Goal: Communication & Community: Answer question/provide support

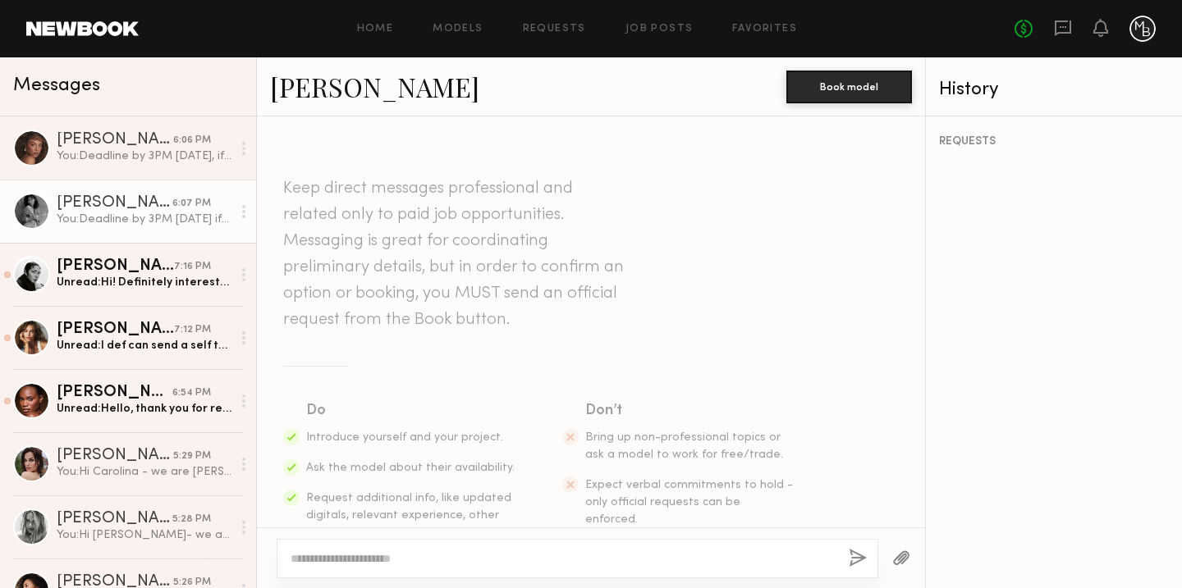
scroll to position [1347, 0]
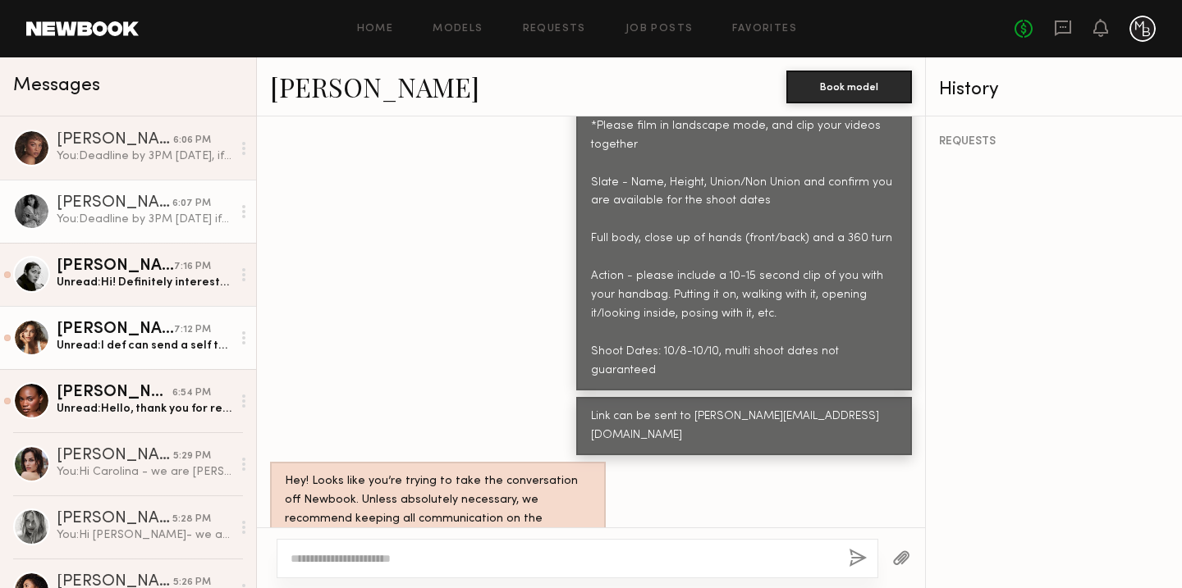
click at [143, 345] on div "Unread: I def can send a self tape" at bounding box center [144, 346] width 175 height 16
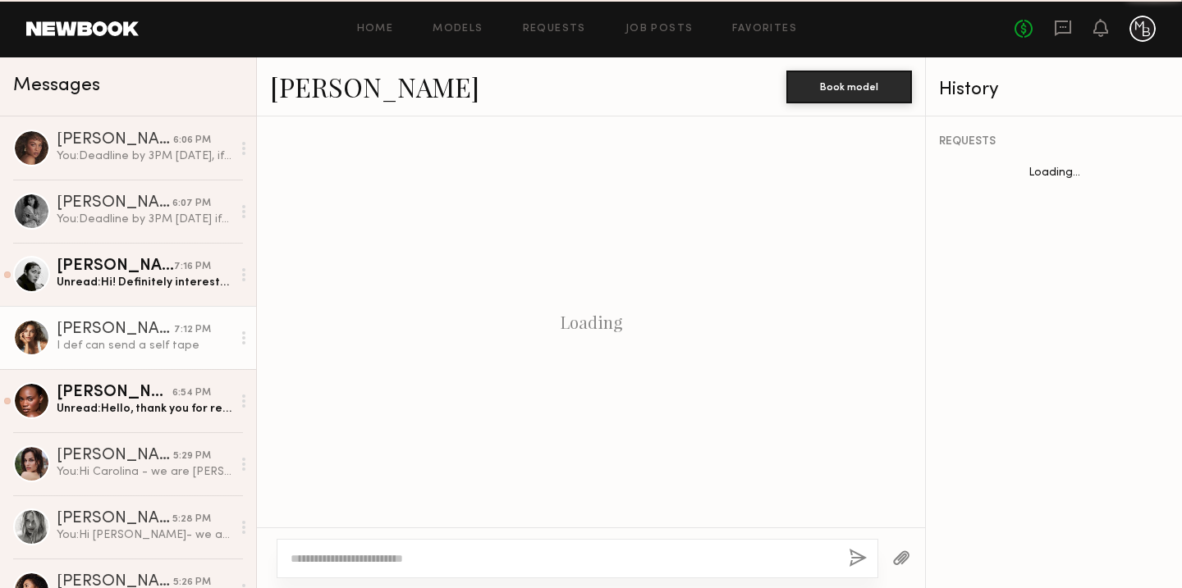
scroll to position [1267, 0]
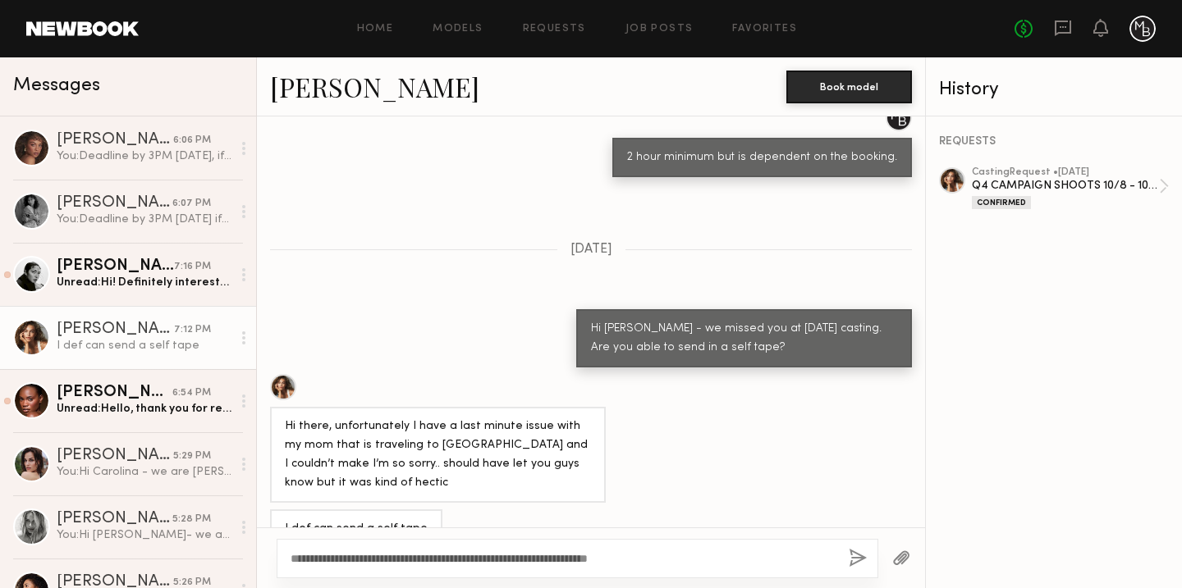
type textarea "**********"
click at [854, 556] on button "button" at bounding box center [858, 559] width 18 height 21
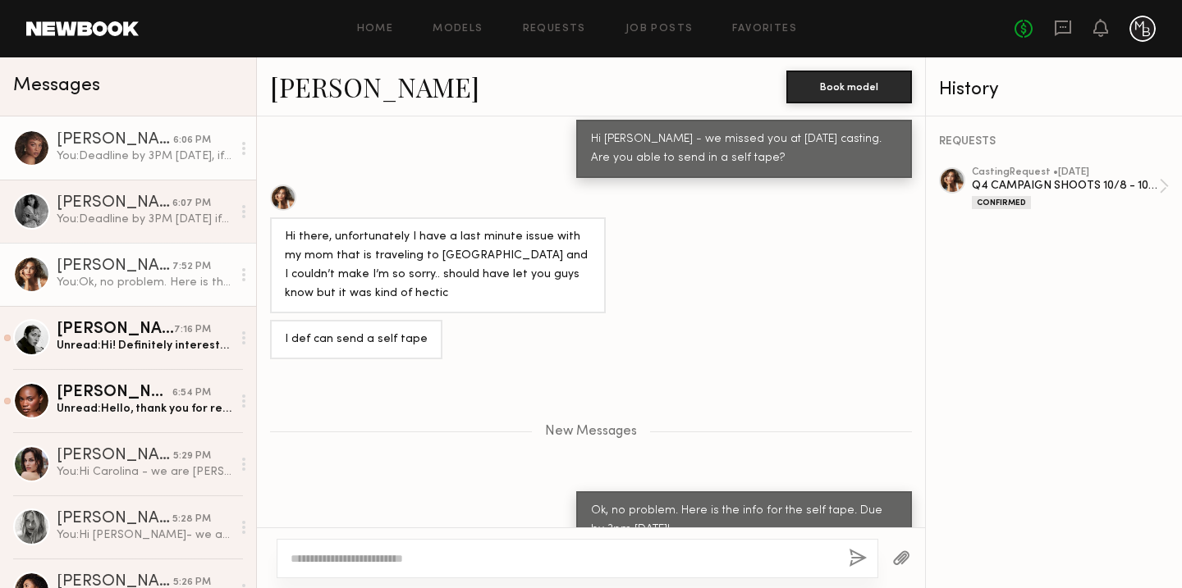
click at [150, 159] on div "You: Deadline by 3PM tomorrow, if possible!" at bounding box center [144, 157] width 175 height 16
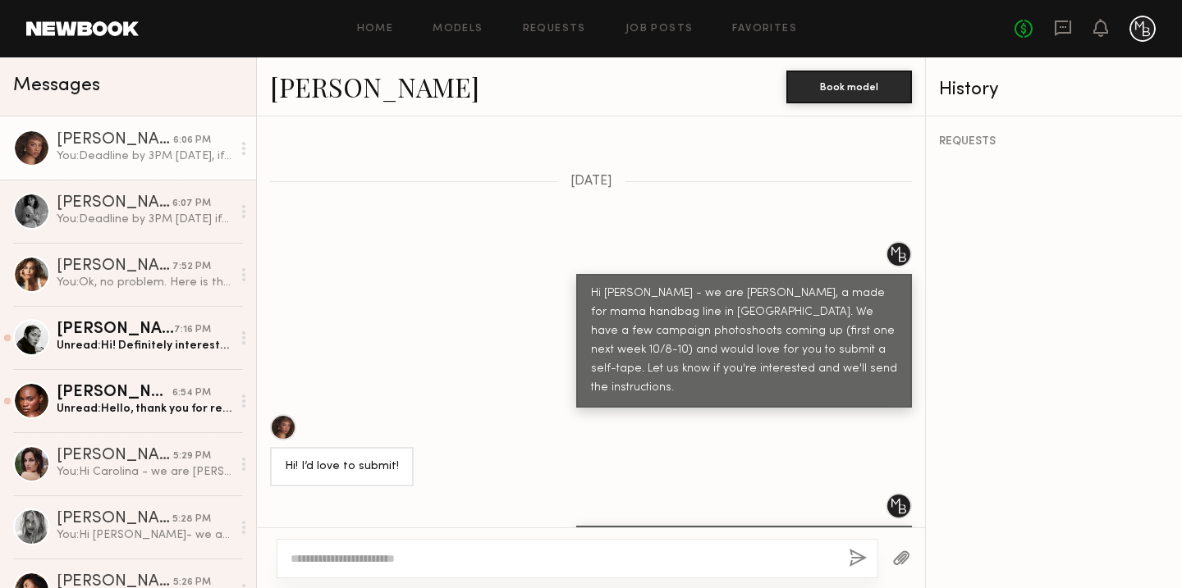
scroll to position [606, 0]
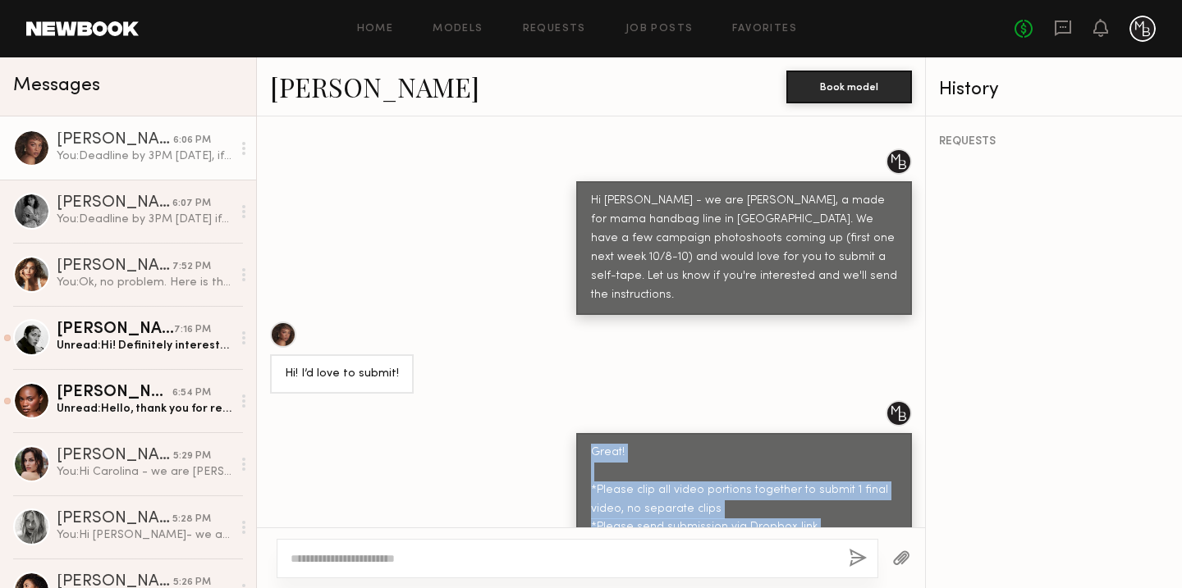
drag, startPoint x: 897, startPoint y: 420, endPoint x: 584, endPoint y: 400, distance: 313.3
copy div "Great! *Please clip all video portions together to submit 1 final video, no sep…"
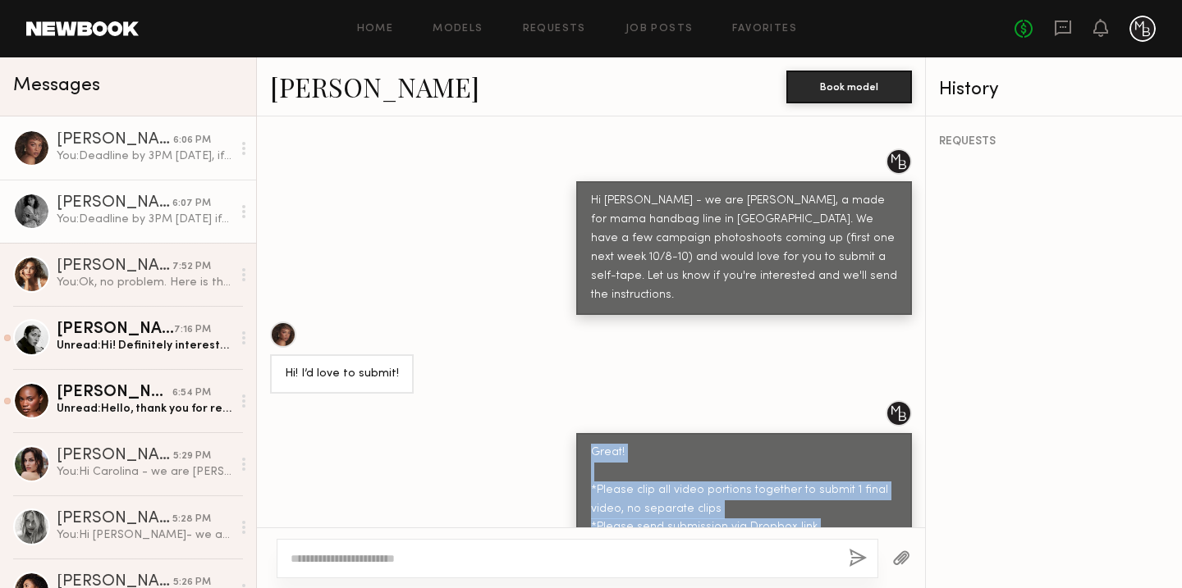
click at [117, 225] on div "You: Deadline by 3PM tomorrow if possible" at bounding box center [144, 220] width 175 height 16
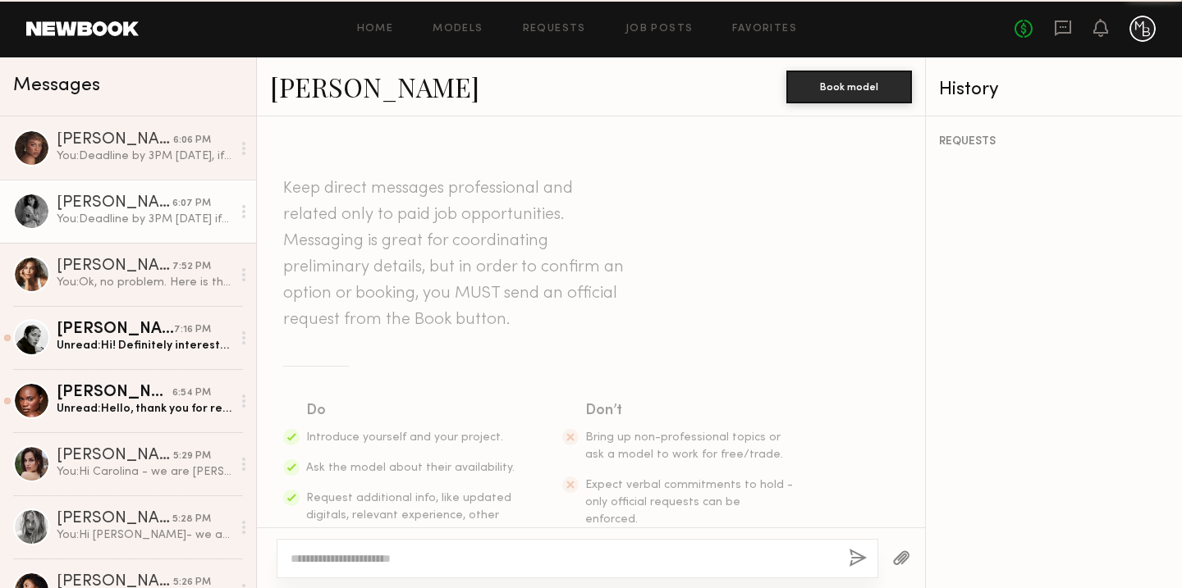
scroll to position [1393, 0]
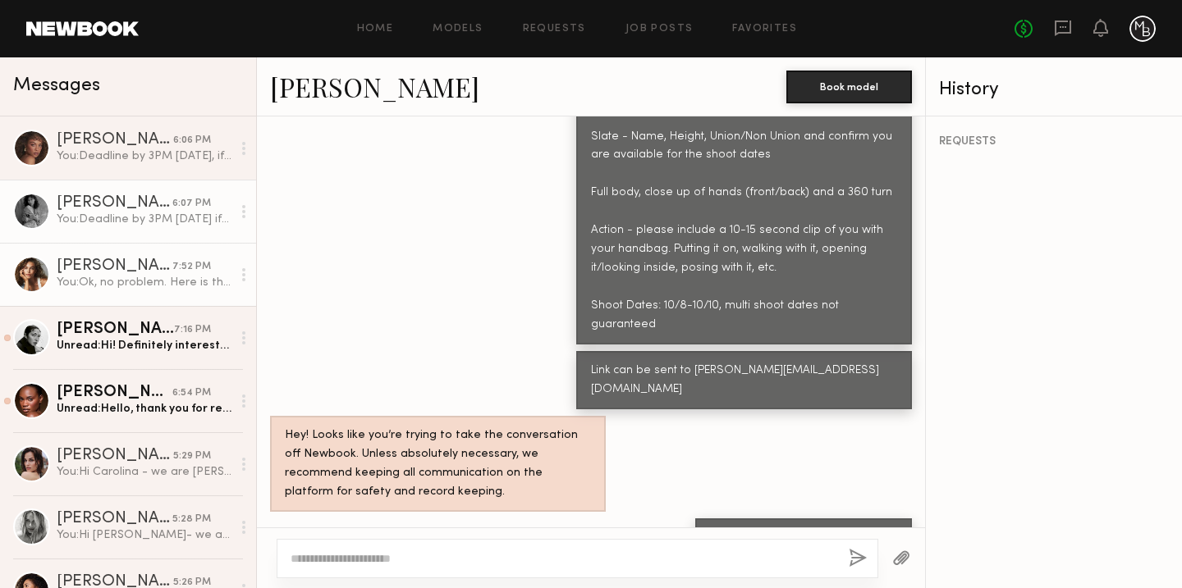
click at [100, 270] on div "Mariana P." at bounding box center [115, 266] width 116 height 16
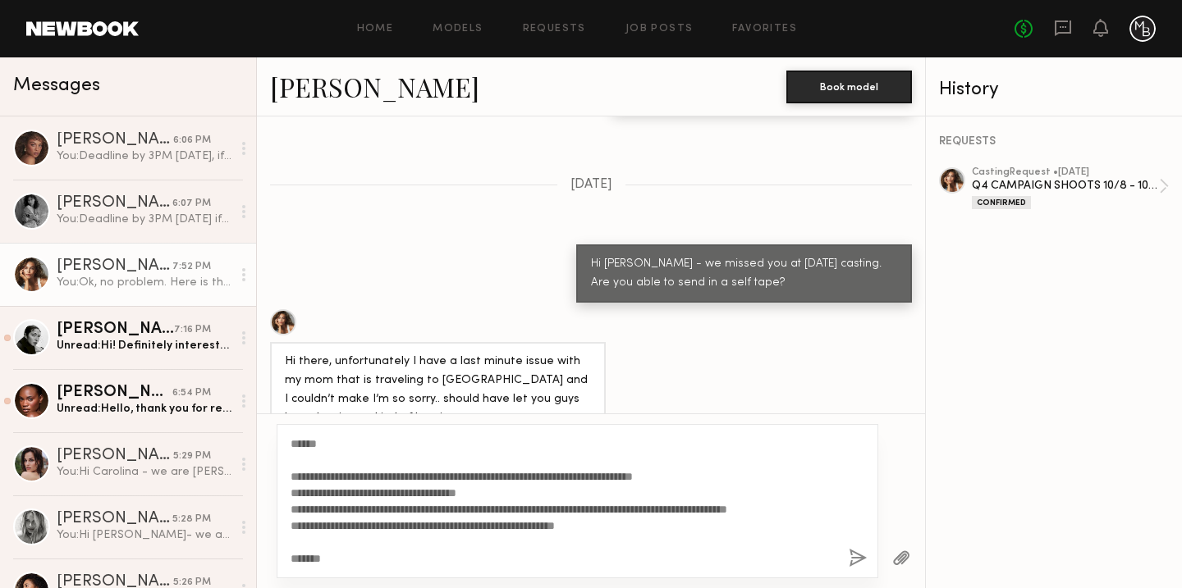
scroll to position [309, 0]
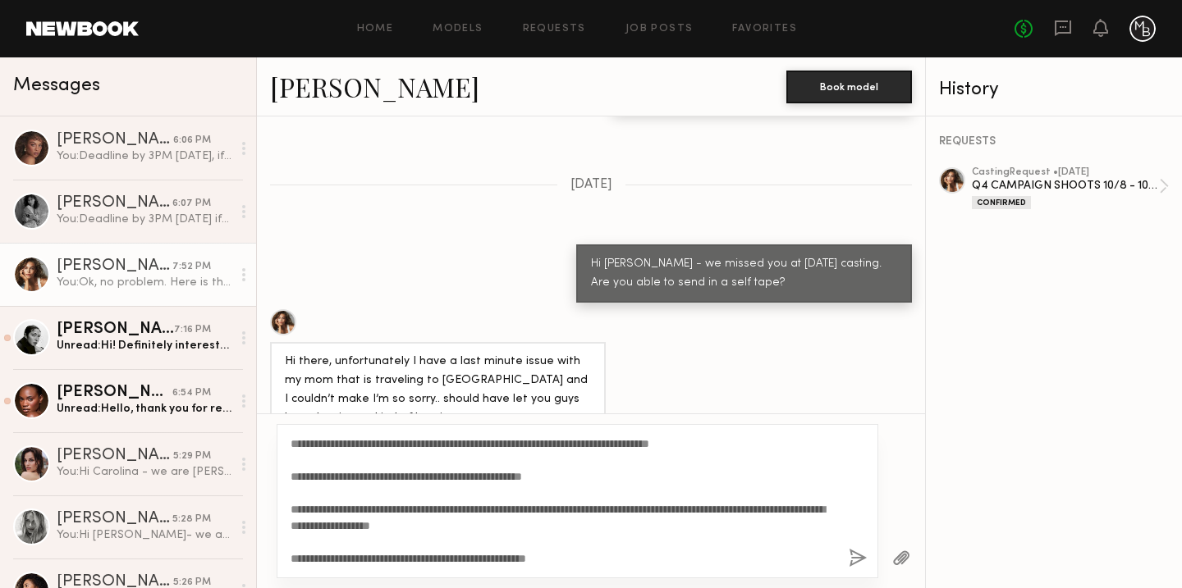
click at [655, 555] on textarea "**********" at bounding box center [562, 501] width 545 height 131
type textarea "**********"
click at [854, 554] on button "button" at bounding box center [858, 559] width 18 height 21
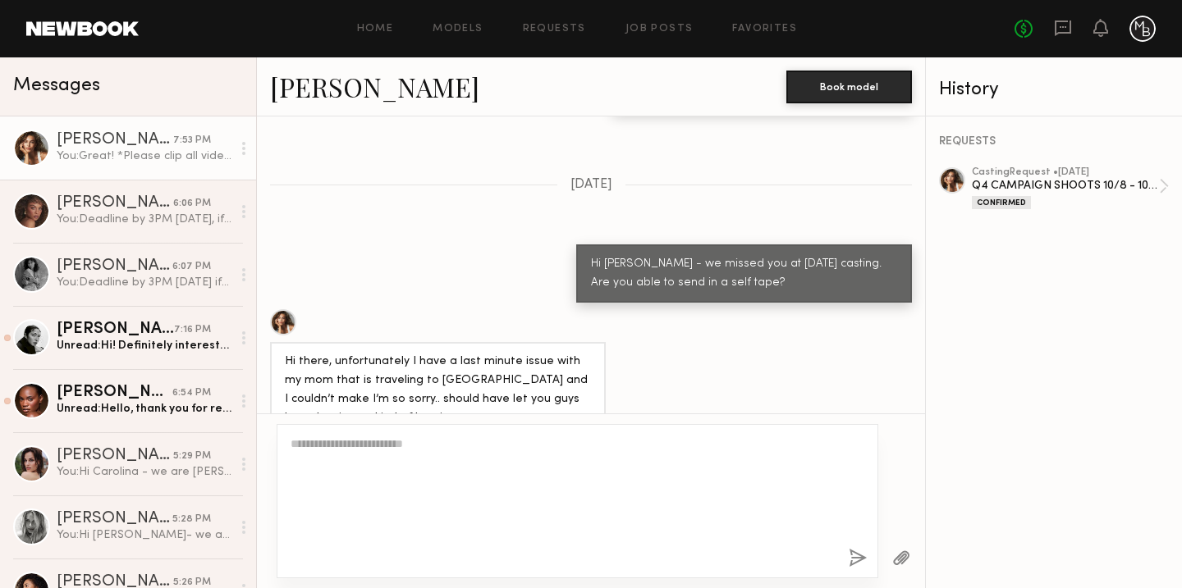
scroll to position [0, 0]
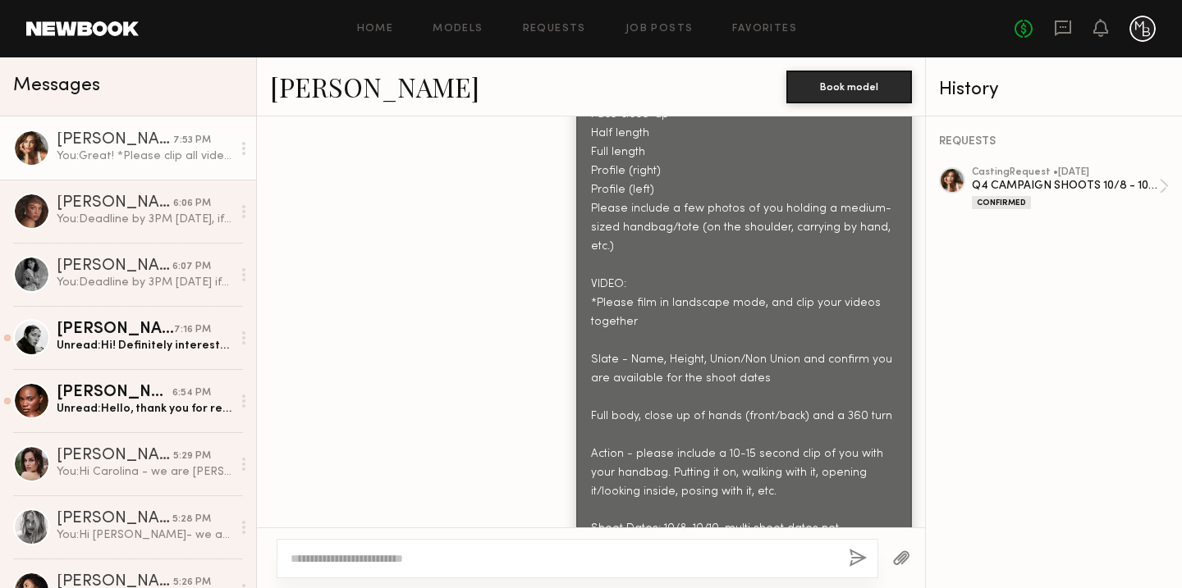
click at [472, 560] on textarea at bounding box center [562, 559] width 545 height 16
type textarea "*"
type textarea "**********"
click at [858, 564] on button "button" at bounding box center [858, 559] width 18 height 21
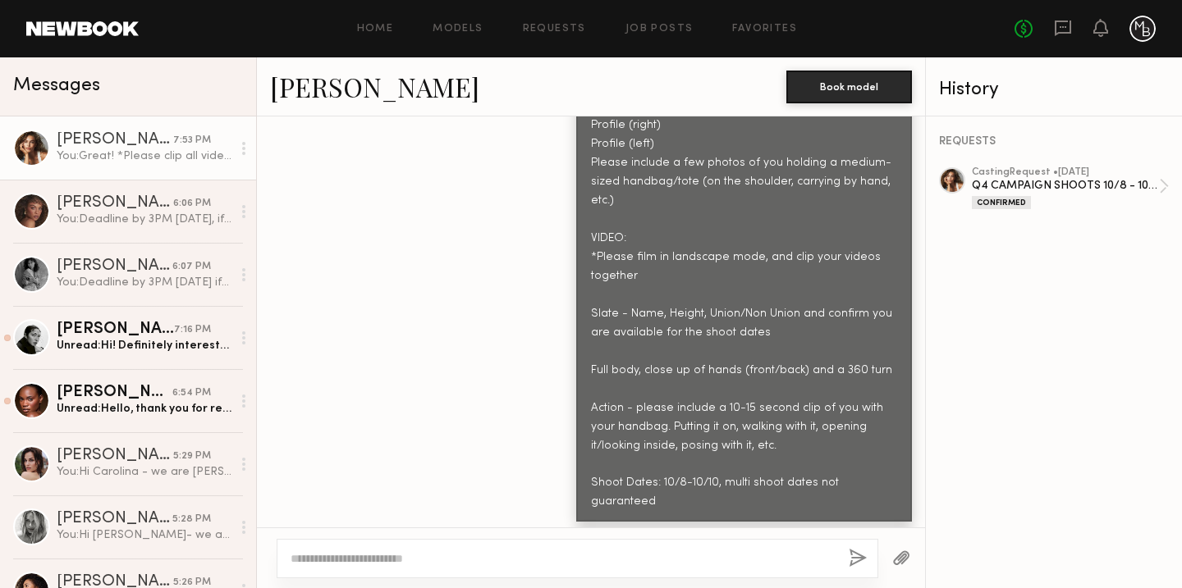
scroll to position [2180, 0]
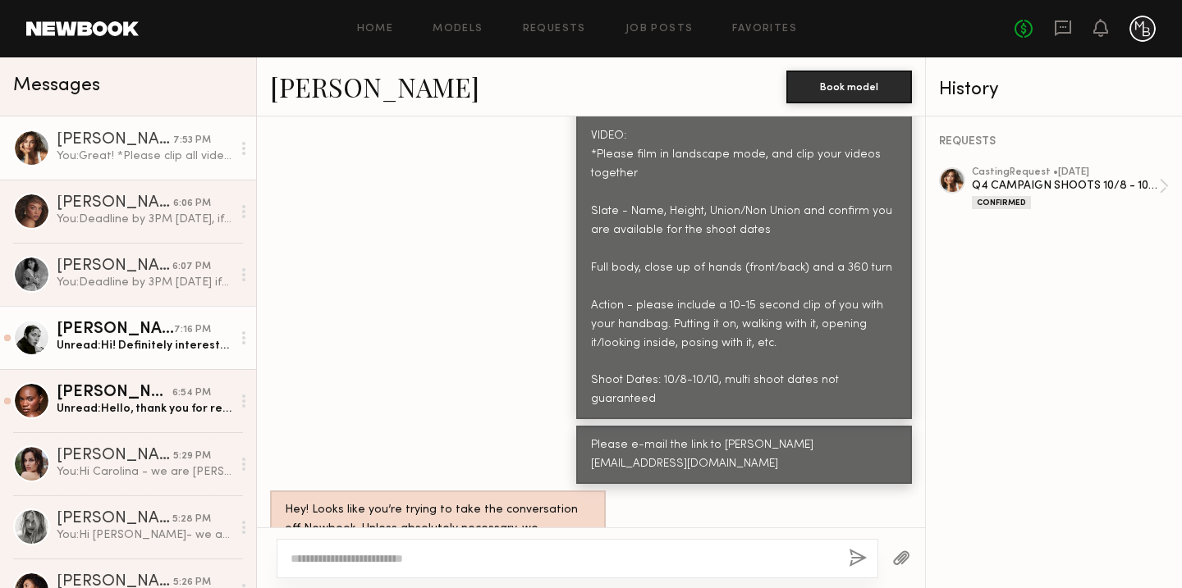
click at [128, 346] on div "Unread: Hi! Definitely interested!" at bounding box center [144, 346] width 175 height 16
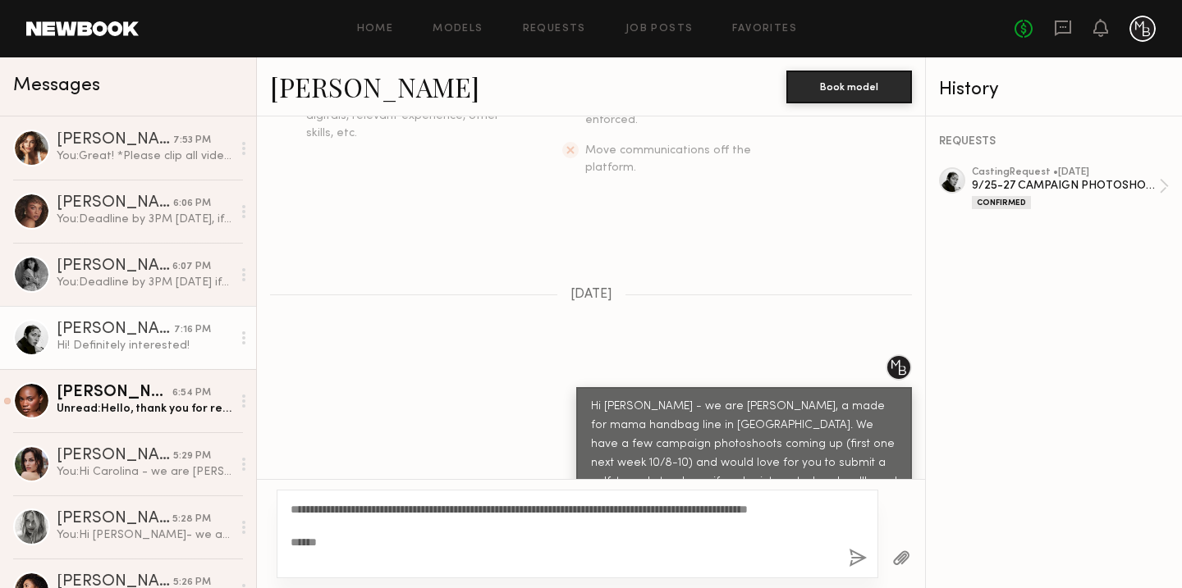
scroll to position [359, 0]
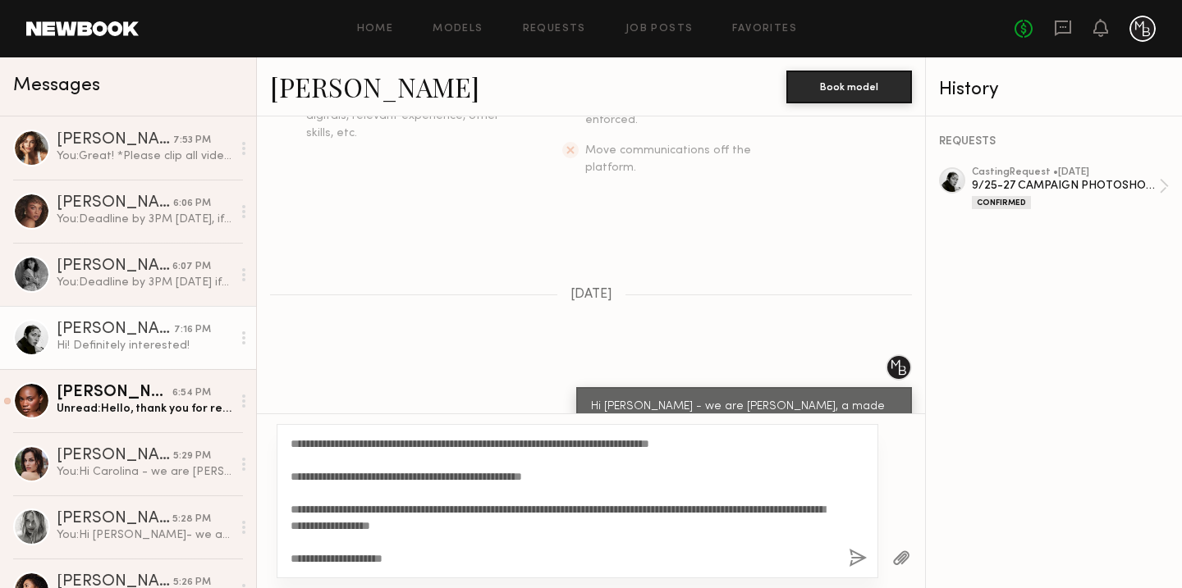
type textarea "**********"
click at [856, 556] on button "button" at bounding box center [858, 559] width 18 height 21
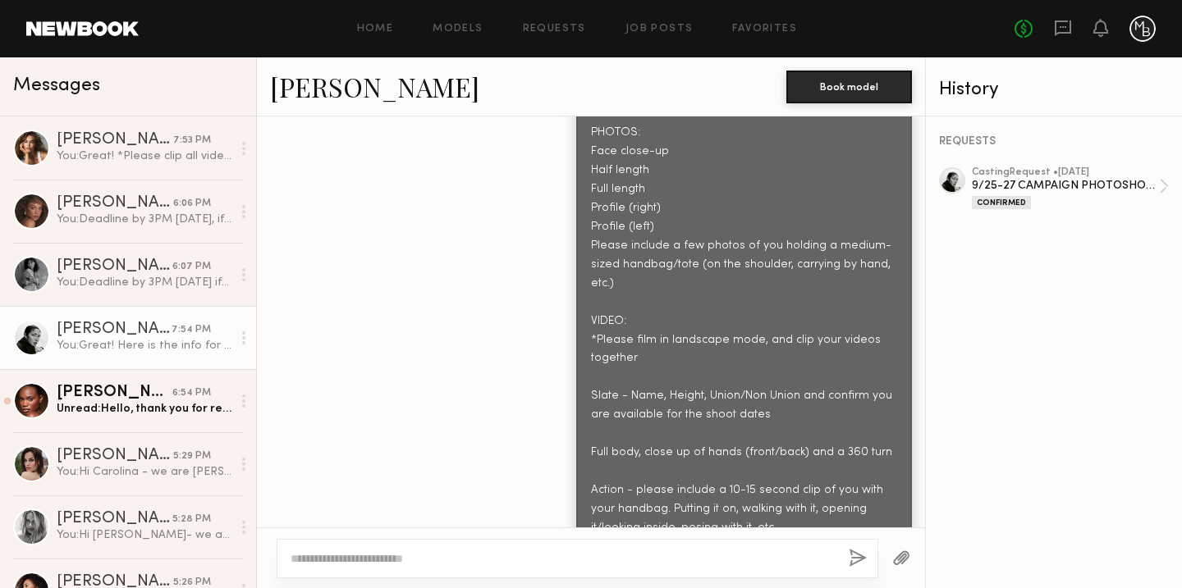
scroll to position [1384, 0]
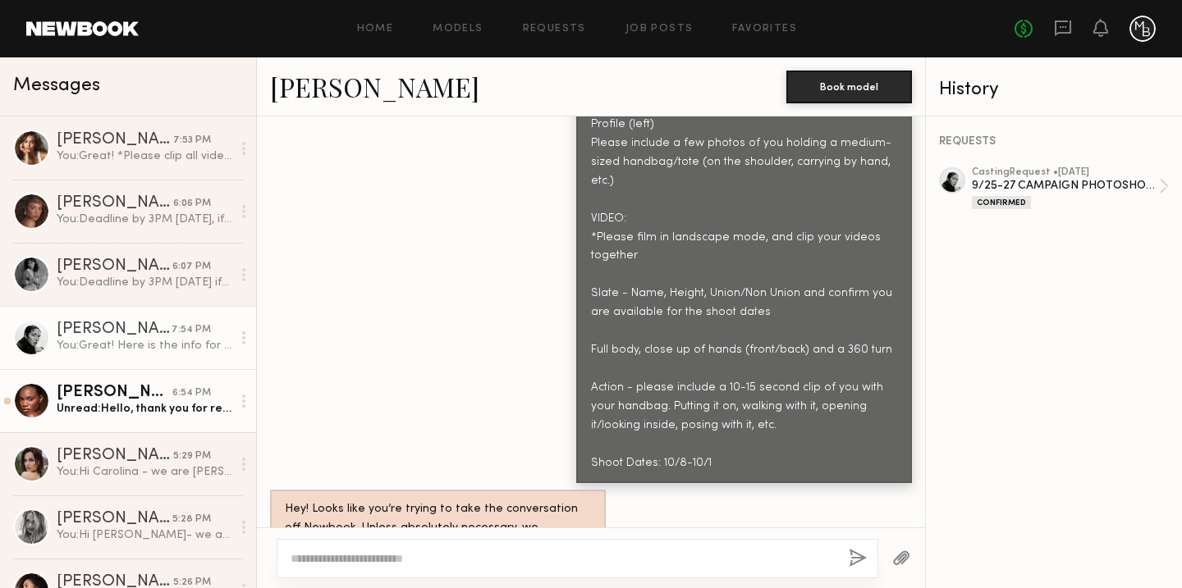
click at [116, 400] on div "Ashley B." at bounding box center [115, 393] width 116 height 16
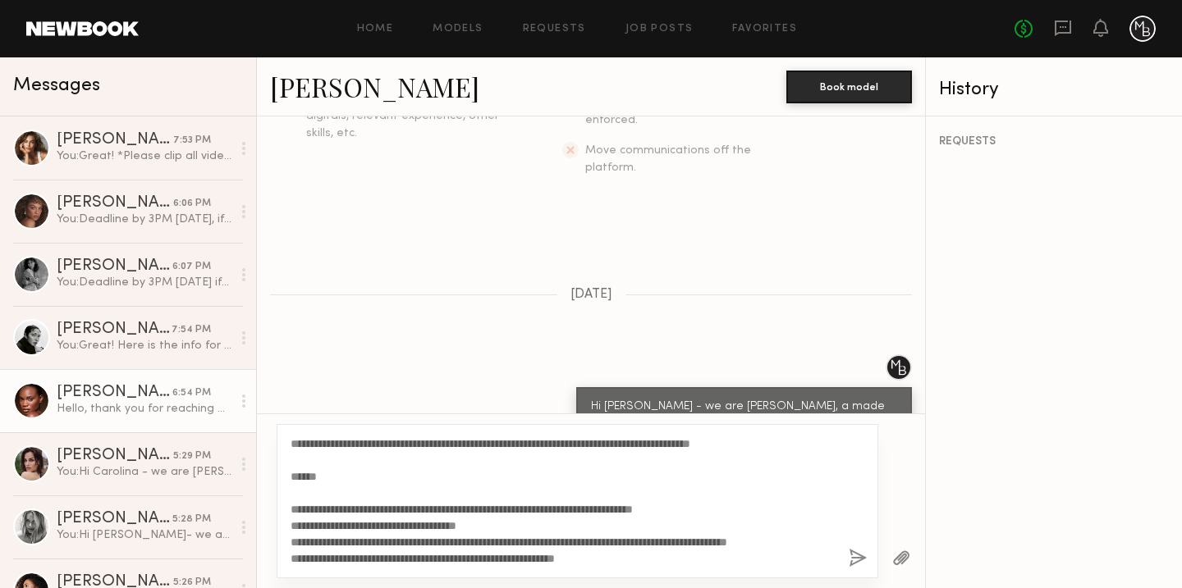
scroll to position [342, 0]
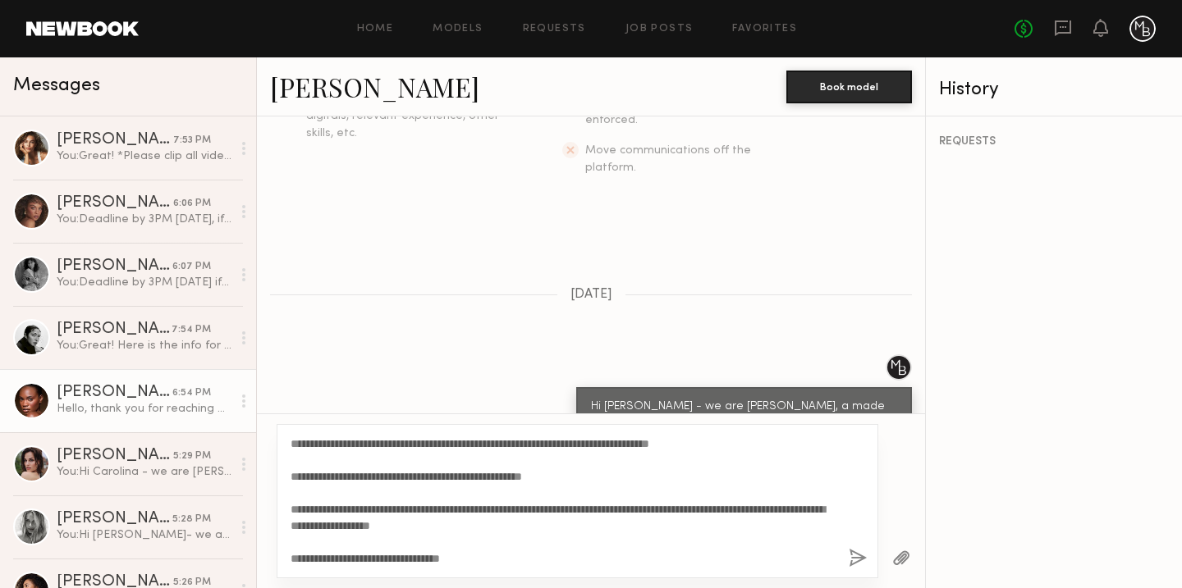
type textarea "**********"
click at [853, 553] on button "button" at bounding box center [858, 559] width 18 height 21
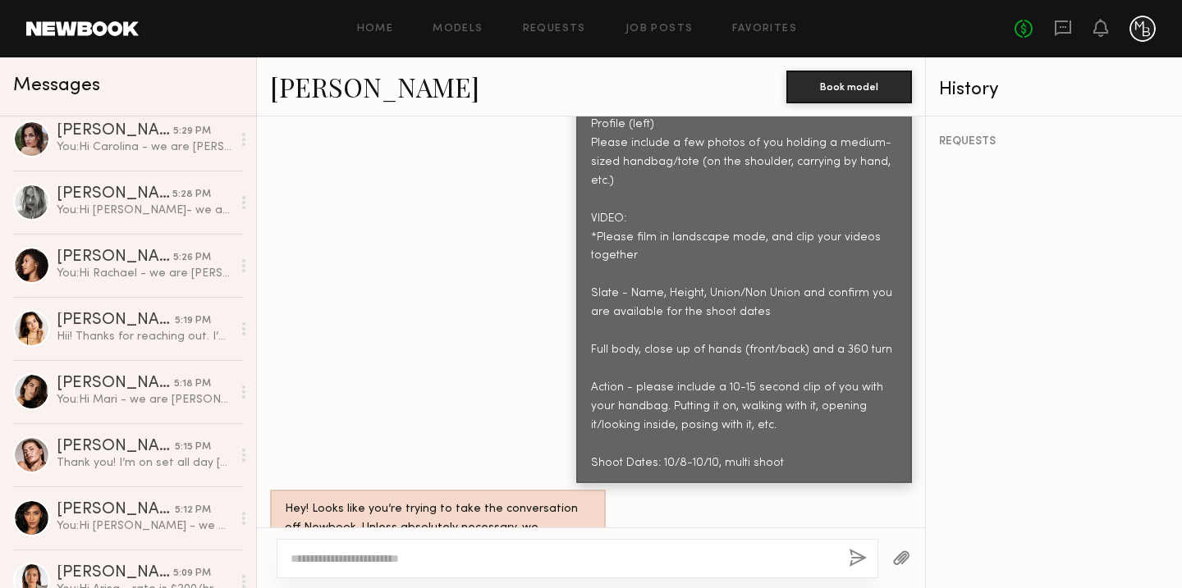
scroll to position [332, 0]
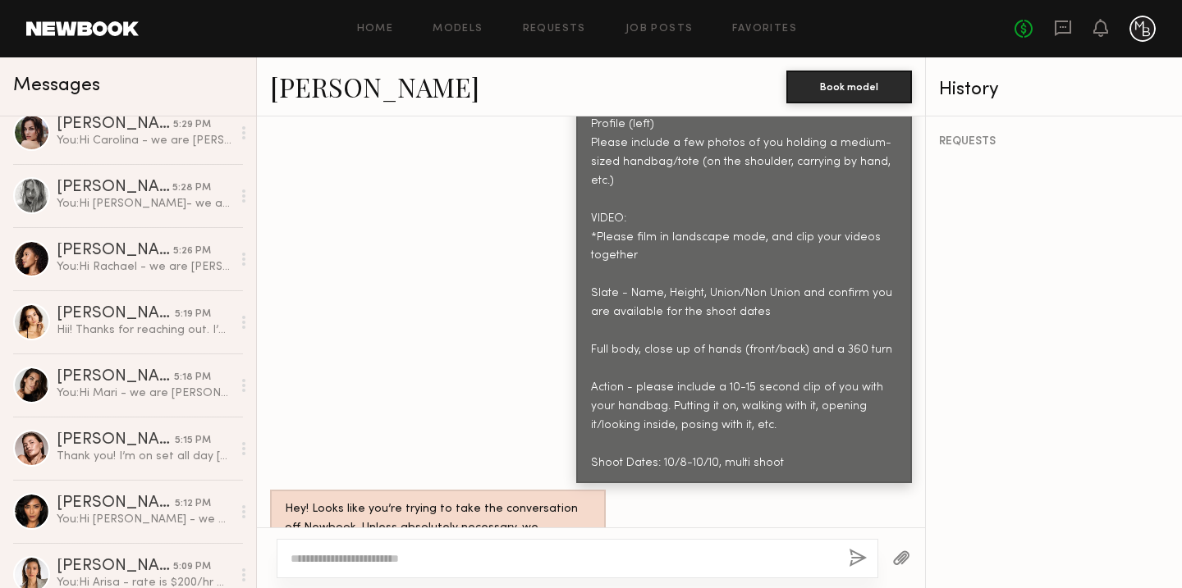
click at [190, 386] on div "You: Hi Mari - we are Mina Baie, a made for mama handbag line in Los Angeles. W…" at bounding box center [144, 394] width 175 height 16
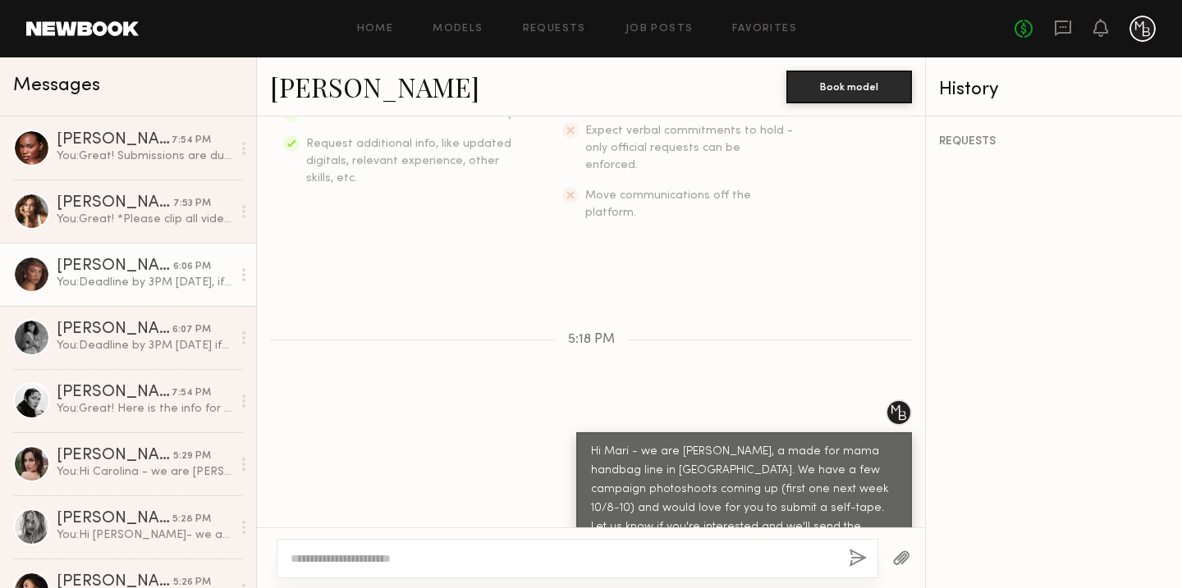
click at [30, 266] on div at bounding box center [31, 274] width 37 height 37
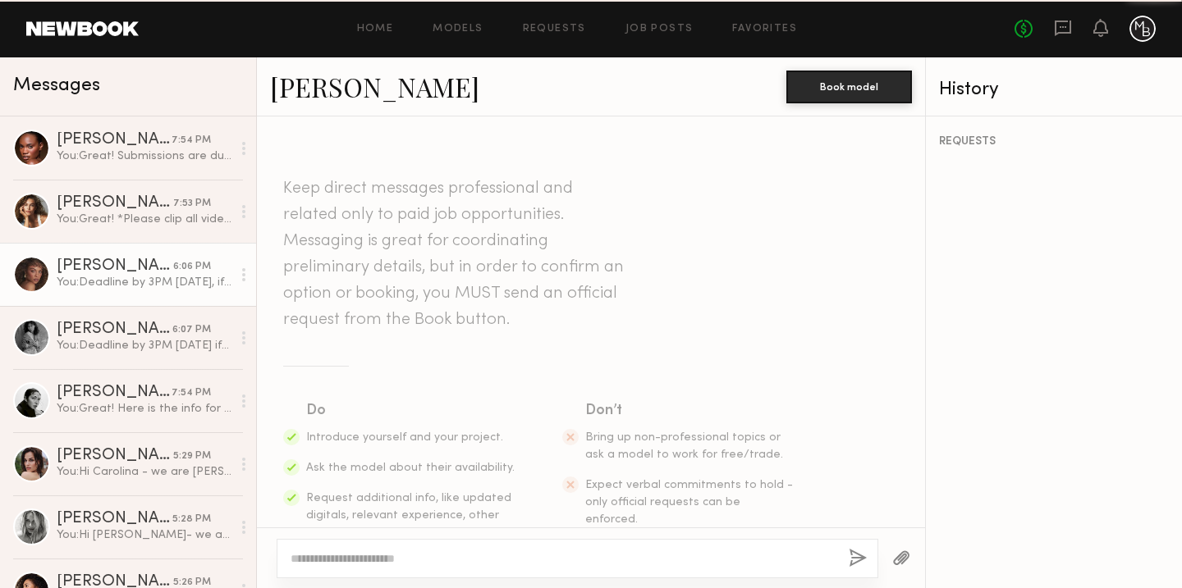
scroll to position [1328, 0]
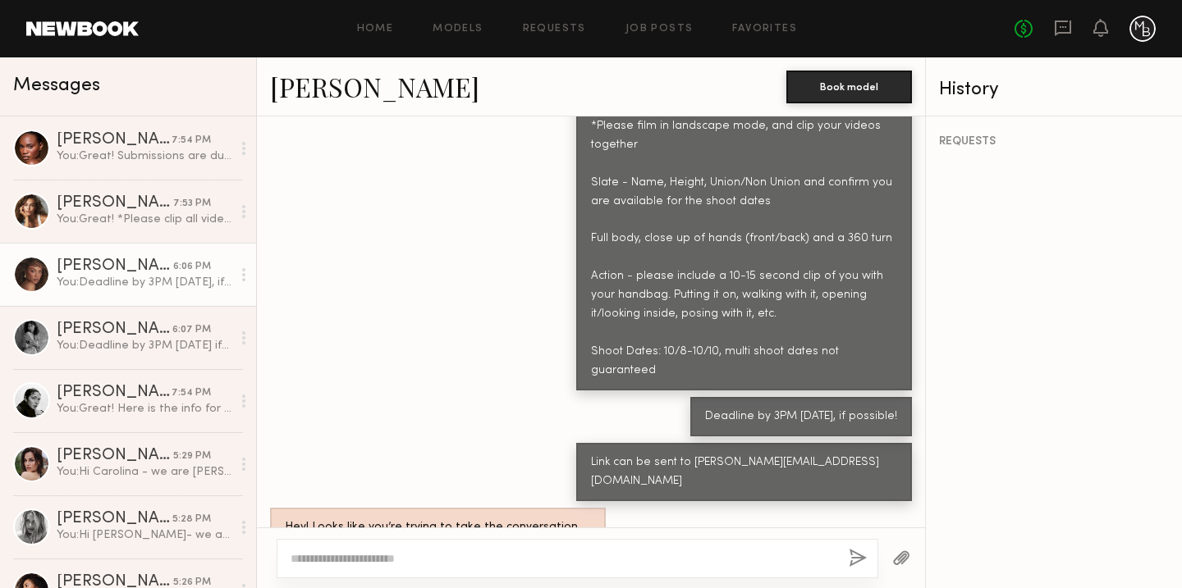
click at [341, 84] on link "Chloe B." at bounding box center [374, 86] width 209 height 35
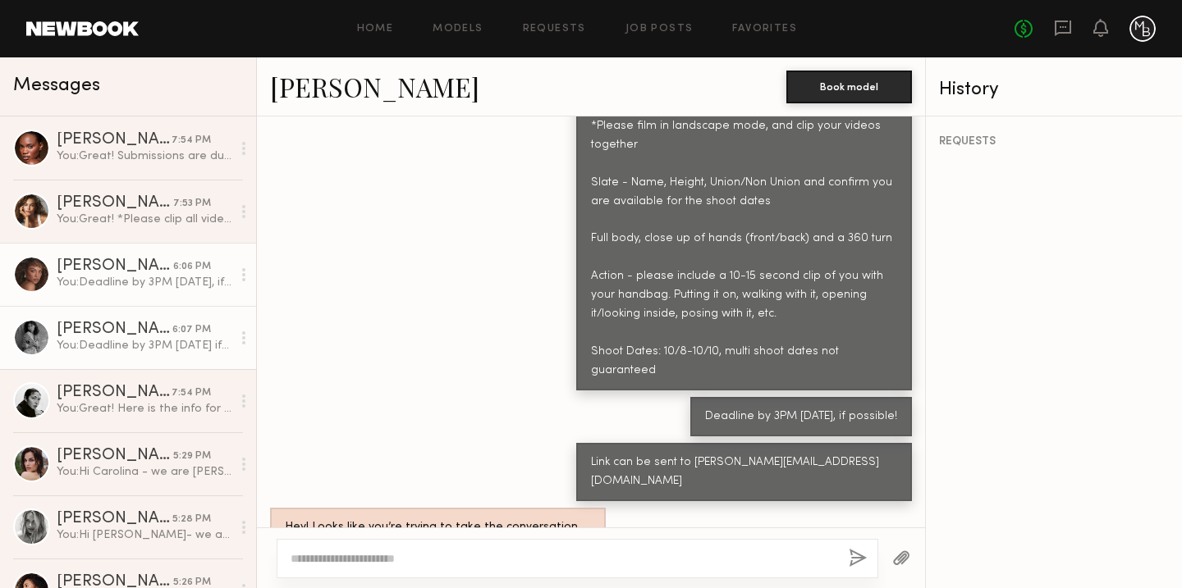
click at [28, 345] on div at bounding box center [31, 337] width 37 height 37
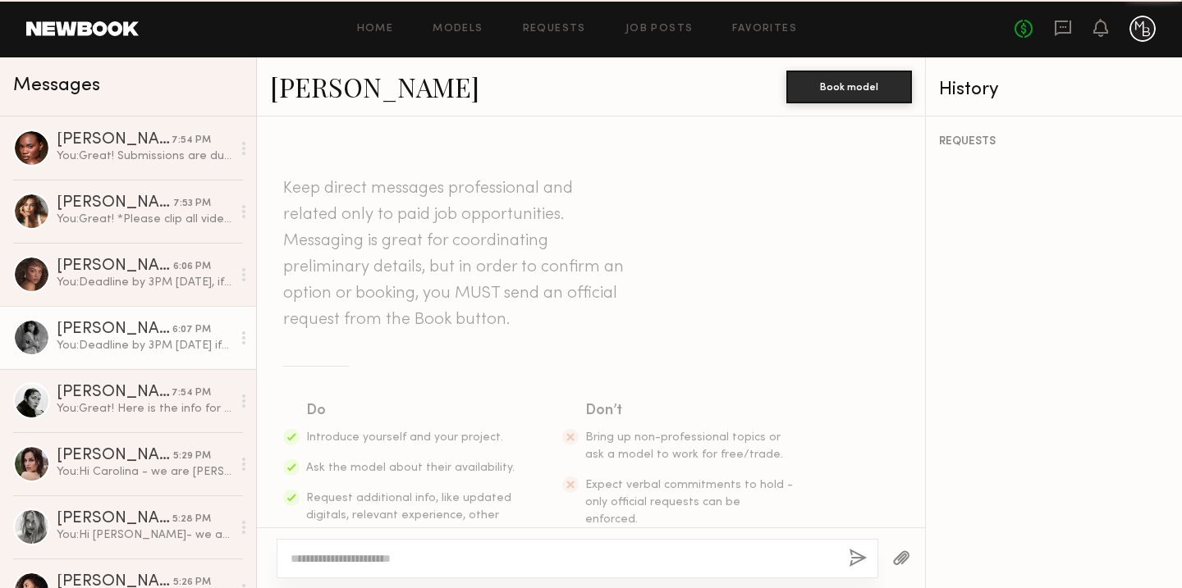
scroll to position [1393, 0]
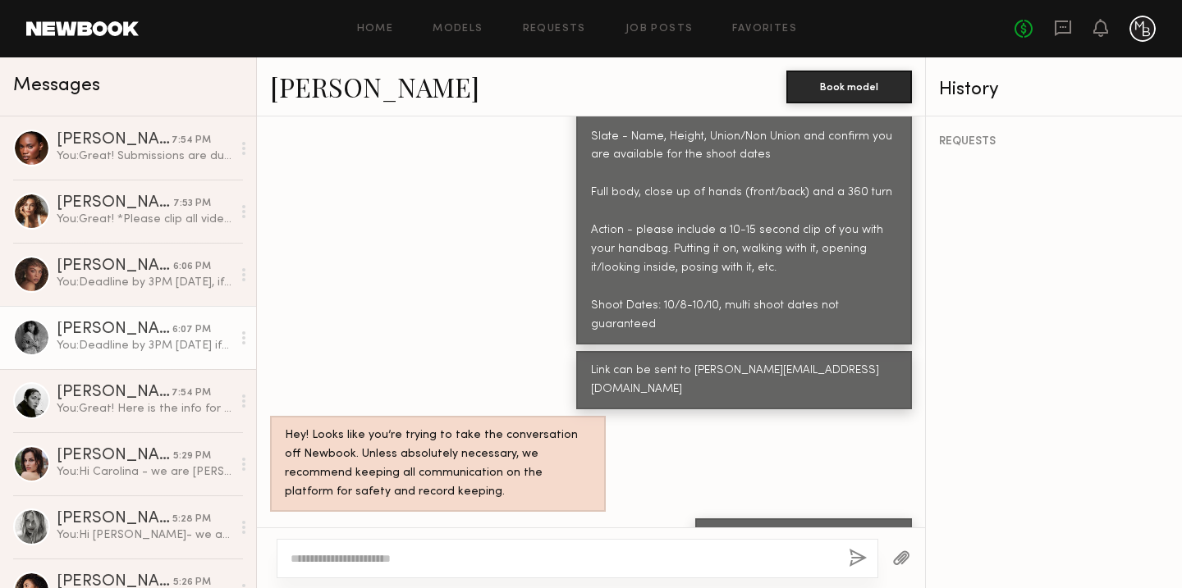
click at [298, 85] on link "Mari A." at bounding box center [374, 86] width 209 height 35
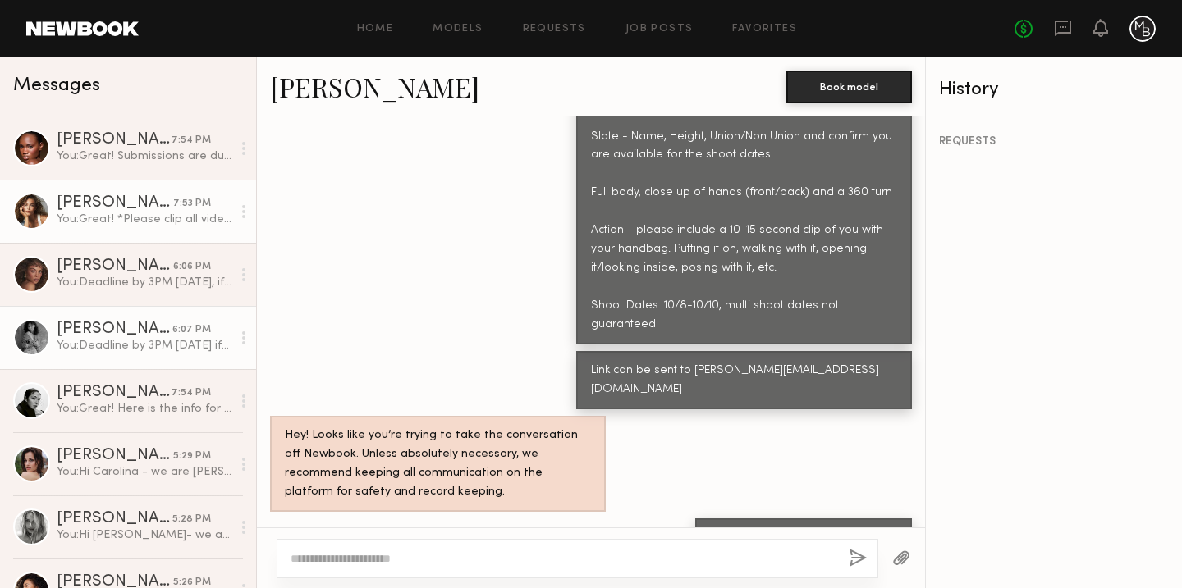
click at [125, 216] on div "You: Great! *Please clip all video portions together to submit 1 final video, n…" at bounding box center [144, 220] width 175 height 16
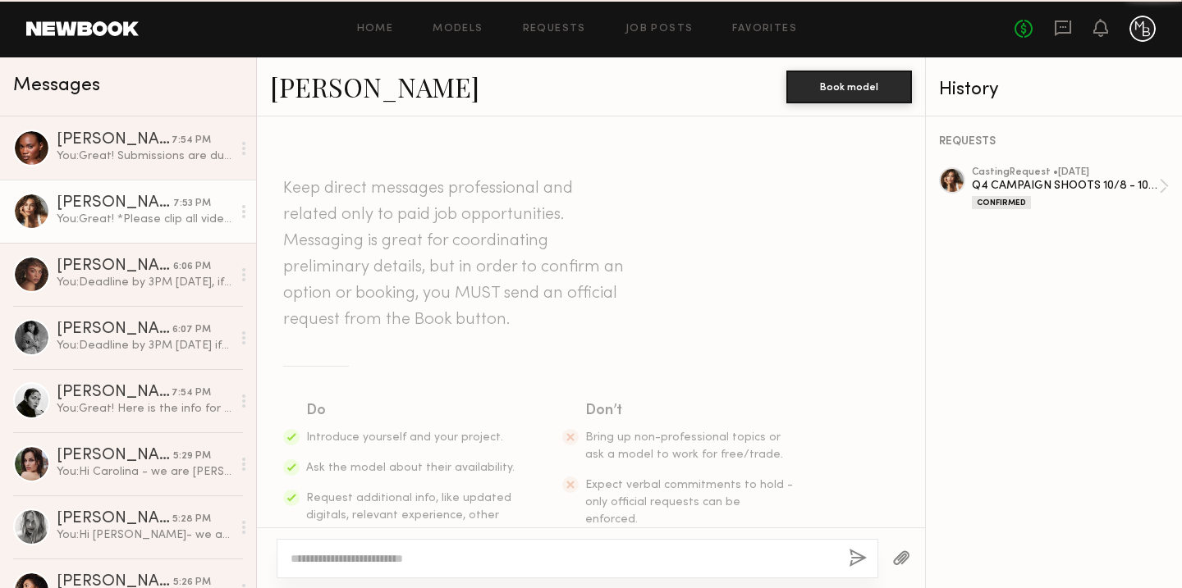
scroll to position [2180, 0]
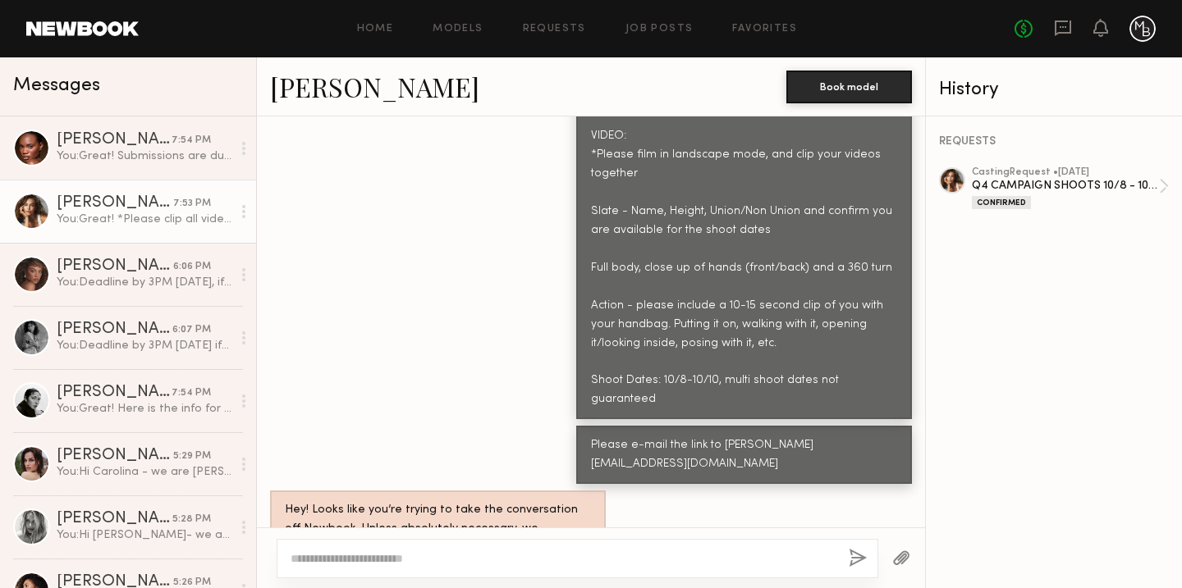
click at [141, 212] on div "You: Great! *Please clip all video portions together to submit 1 final video, n…" at bounding box center [144, 220] width 175 height 16
click at [333, 98] on link "Mariana P." at bounding box center [374, 86] width 209 height 35
click at [361, 555] on textarea at bounding box center [562, 559] width 545 height 16
drag, startPoint x: 393, startPoint y: 560, endPoint x: 373, endPoint y: 560, distance: 20.5
click at [373, 560] on textarea "**********" at bounding box center [562, 559] width 545 height 16
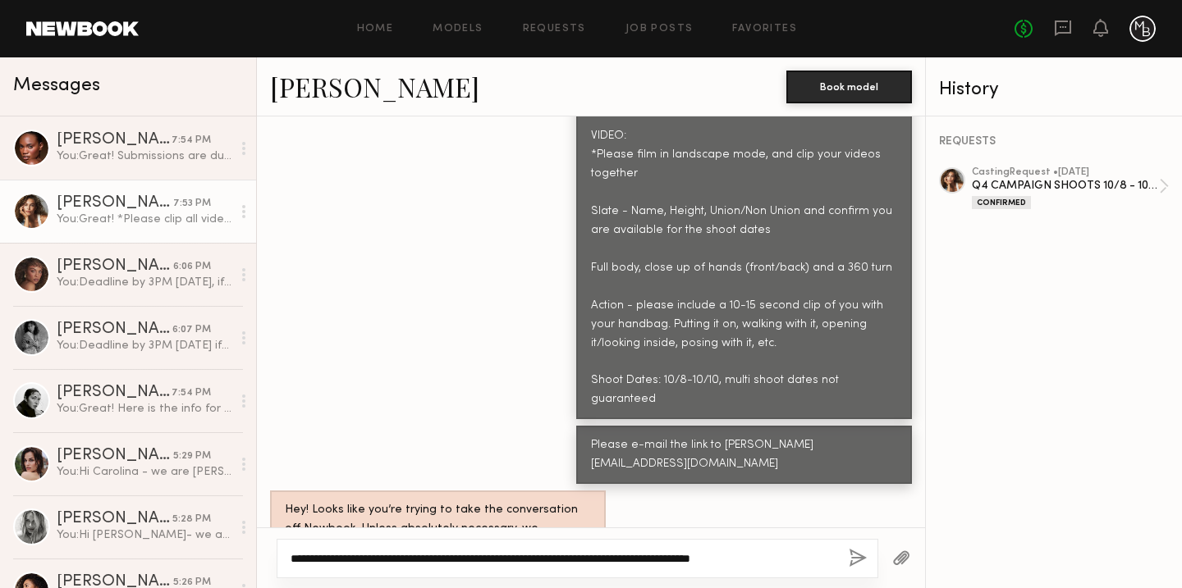
click at [431, 560] on textarea "**********" at bounding box center [562, 559] width 545 height 16
drag, startPoint x: 809, startPoint y: 561, endPoint x: 396, endPoint y: 519, distance: 415.0
click at [396, 519] on div "Keep direct messages professional and related only to paid job opportunities. M…" at bounding box center [591, 353] width 668 height 472
click at [424, 562] on textarea "**********" at bounding box center [562, 559] width 545 height 16
click at [401, 558] on textarea "**********" at bounding box center [562, 559] width 545 height 16
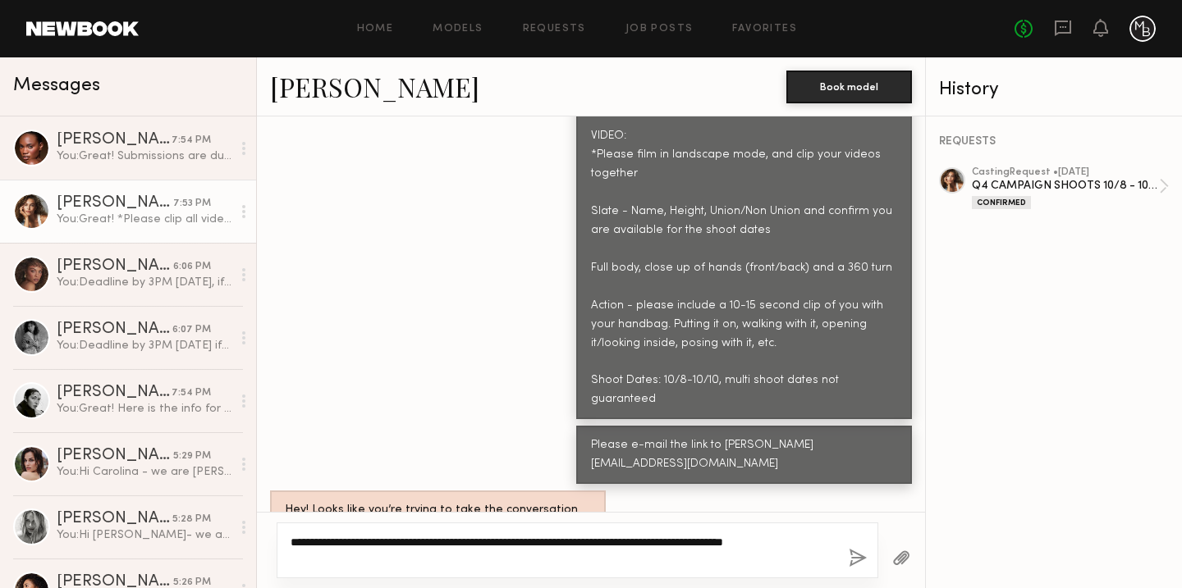
drag, startPoint x: 348, startPoint y: 565, endPoint x: 257, endPoint y: 528, distance: 98.0
click at [257, 528] on div "**********" at bounding box center [591, 550] width 668 height 76
click at [813, 555] on textarea "**********" at bounding box center [562, 550] width 545 height 33
type textarea "**********"
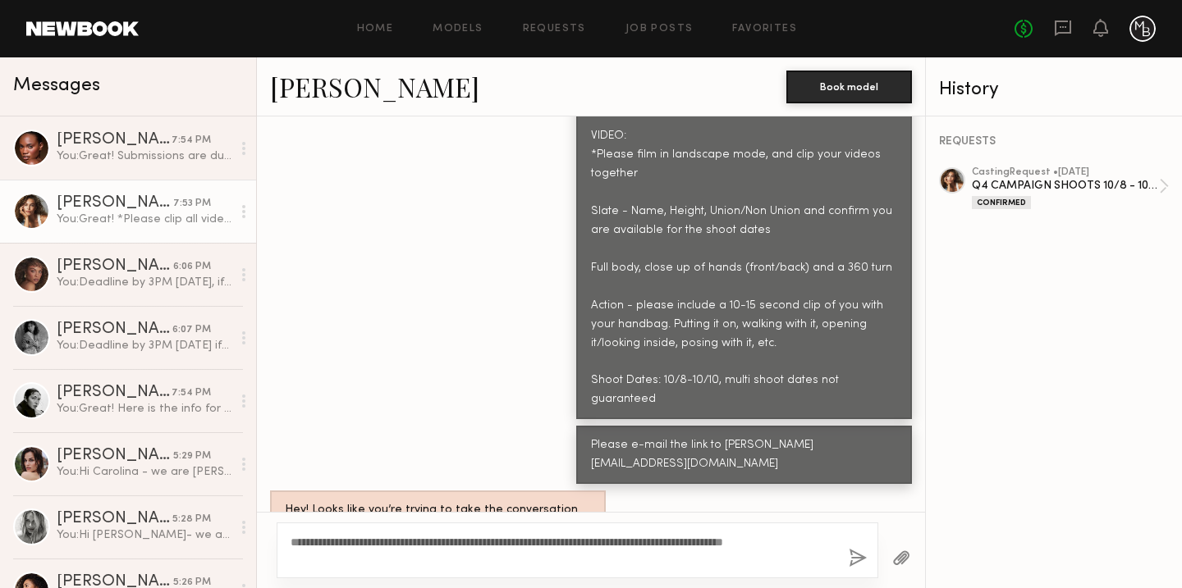
click at [856, 557] on button "button" at bounding box center [858, 559] width 18 height 21
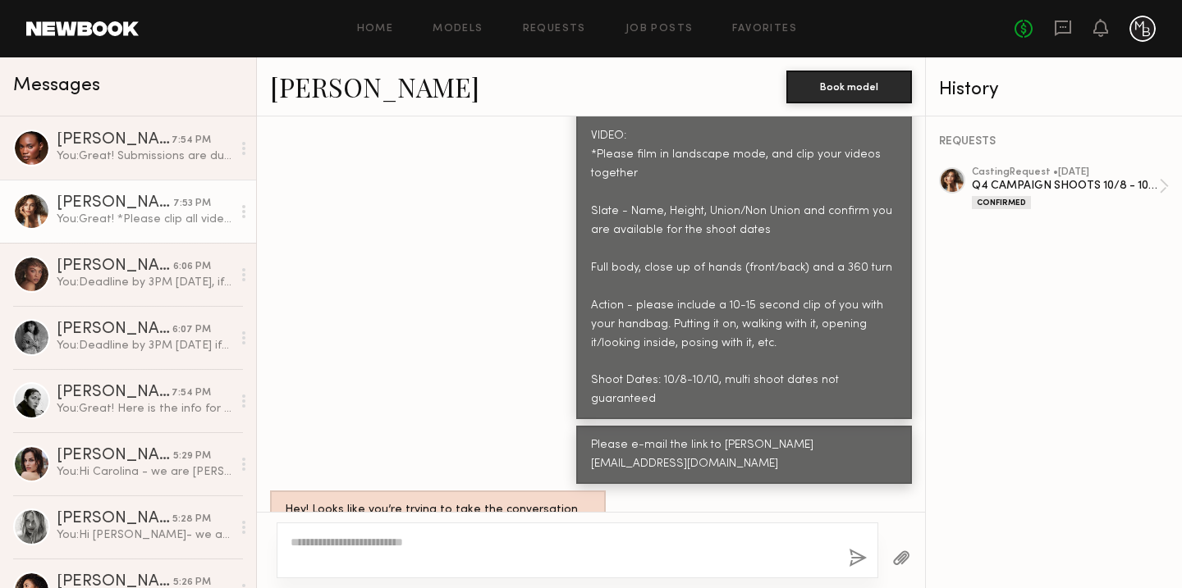
scroll to position [2245, 0]
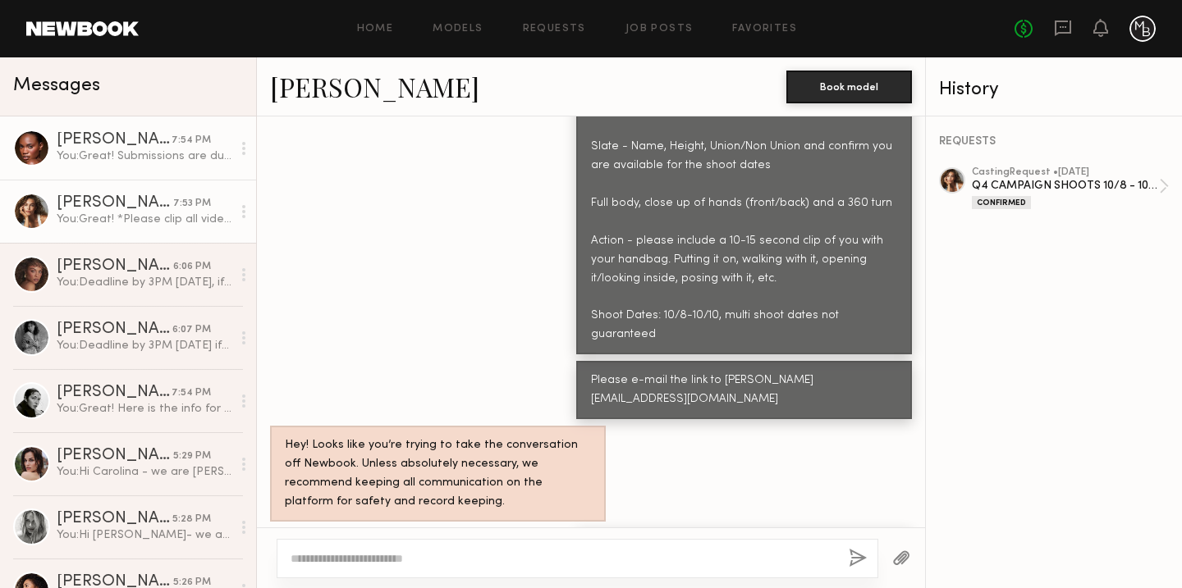
click at [135, 135] on div "Ashley B." at bounding box center [114, 140] width 115 height 16
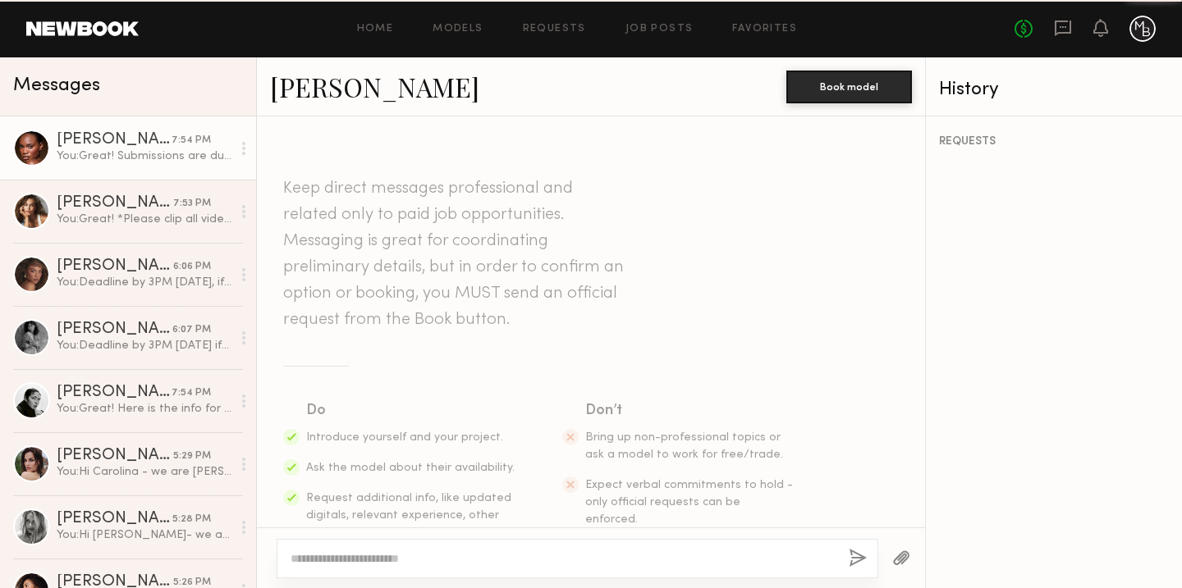
scroll to position [1260, 0]
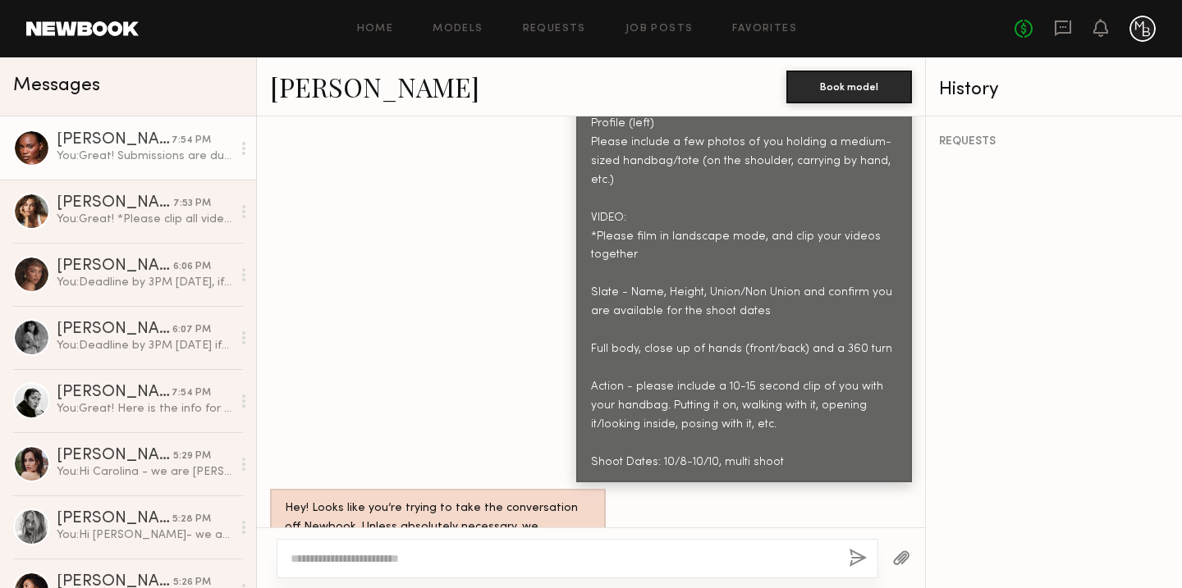
click at [325, 89] on link "Ashley B." at bounding box center [374, 86] width 209 height 35
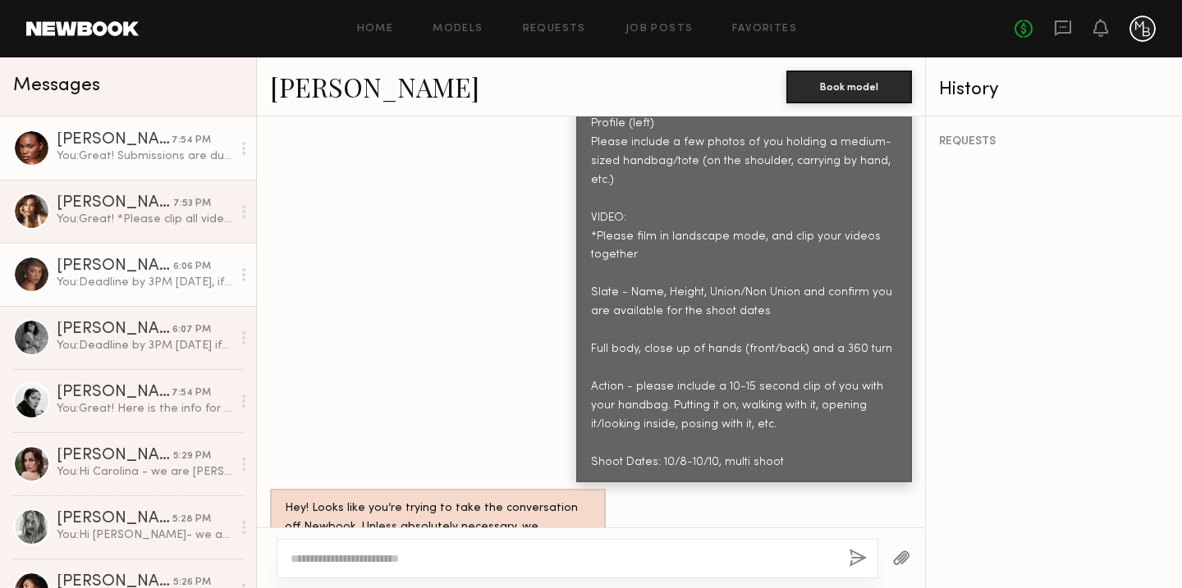
click at [95, 281] on div "You: Deadline by 3PM tomorrow, if possible!" at bounding box center [144, 283] width 175 height 16
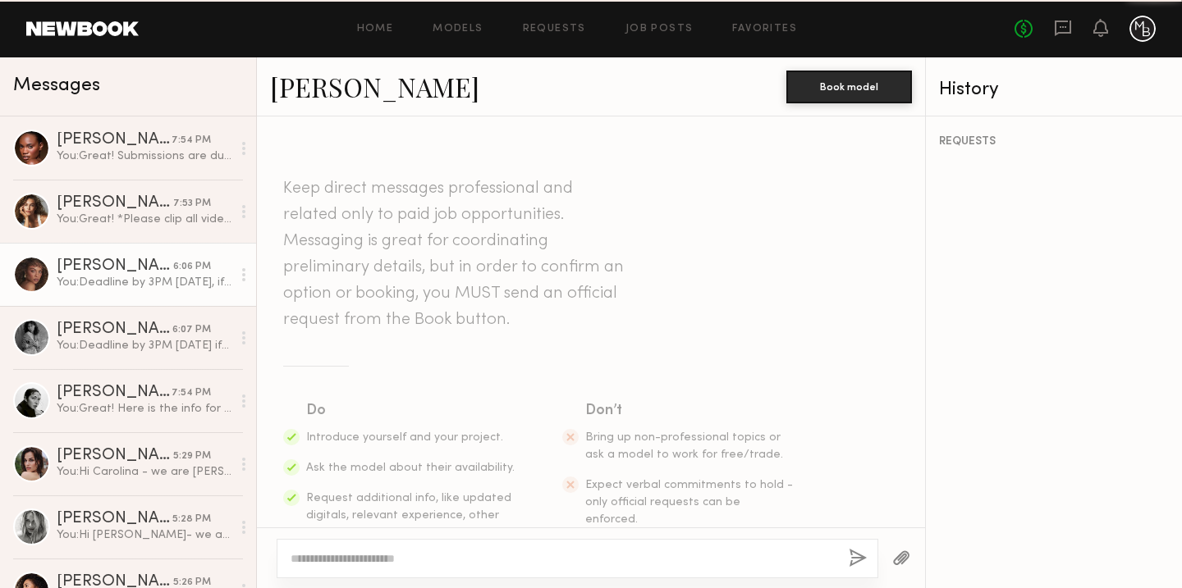
scroll to position [1328, 0]
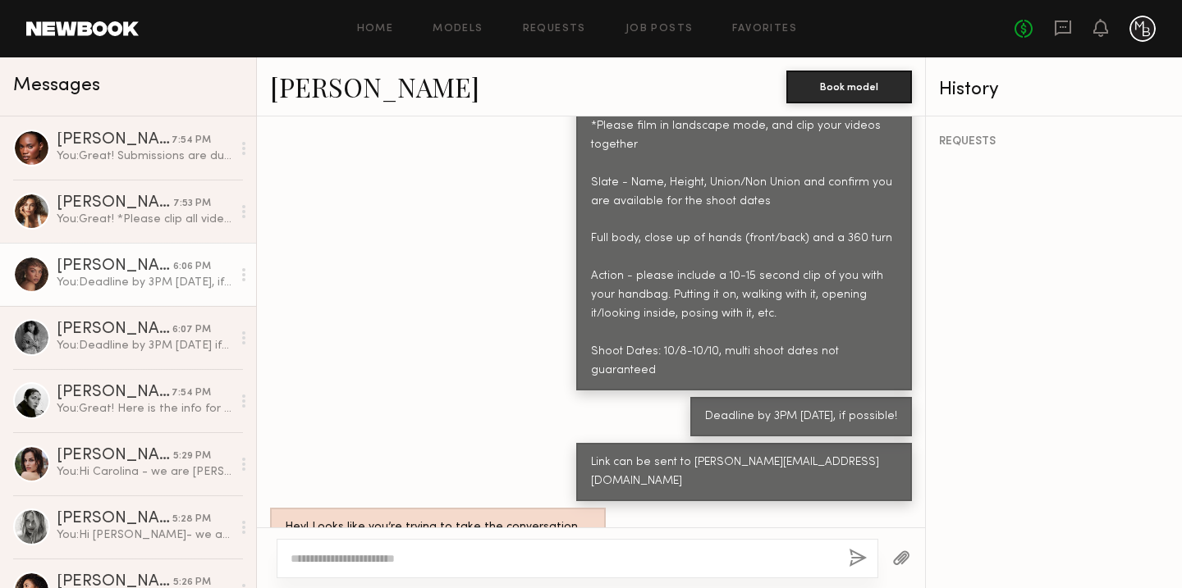
click at [314, 90] on link "Chloe B." at bounding box center [374, 86] width 209 height 35
click at [363, 556] on textarea at bounding box center [562, 559] width 545 height 16
paste textarea "**********"
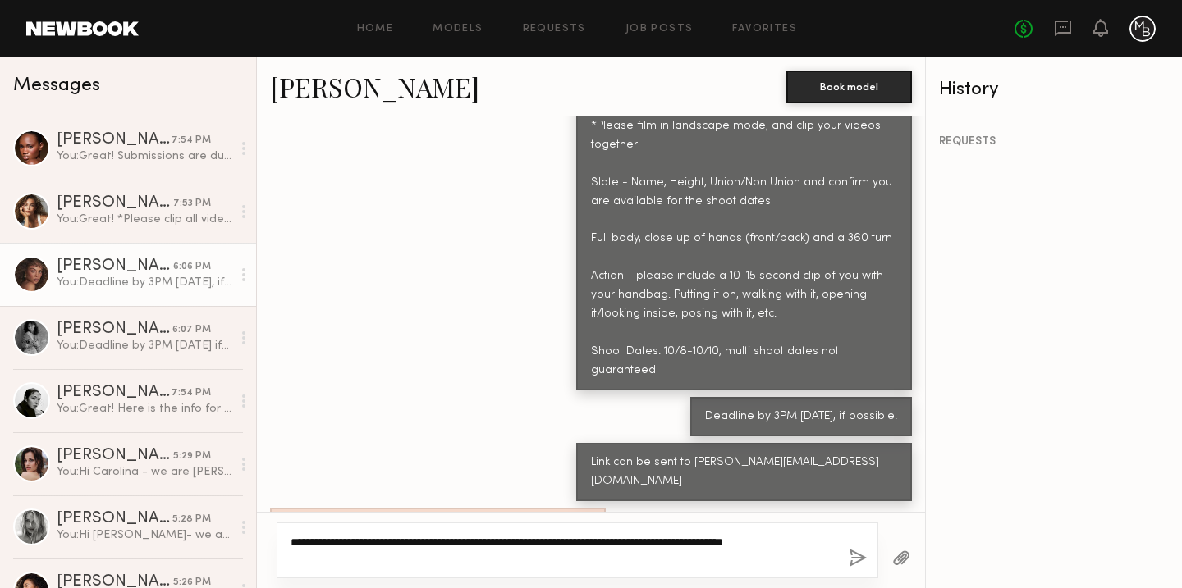
drag, startPoint x: 734, startPoint y: 539, endPoint x: 695, endPoint y: 539, distance: 38.6
click at [695, 539] on textarea "**********" at bounding box center [562, 550] width 545 height 33
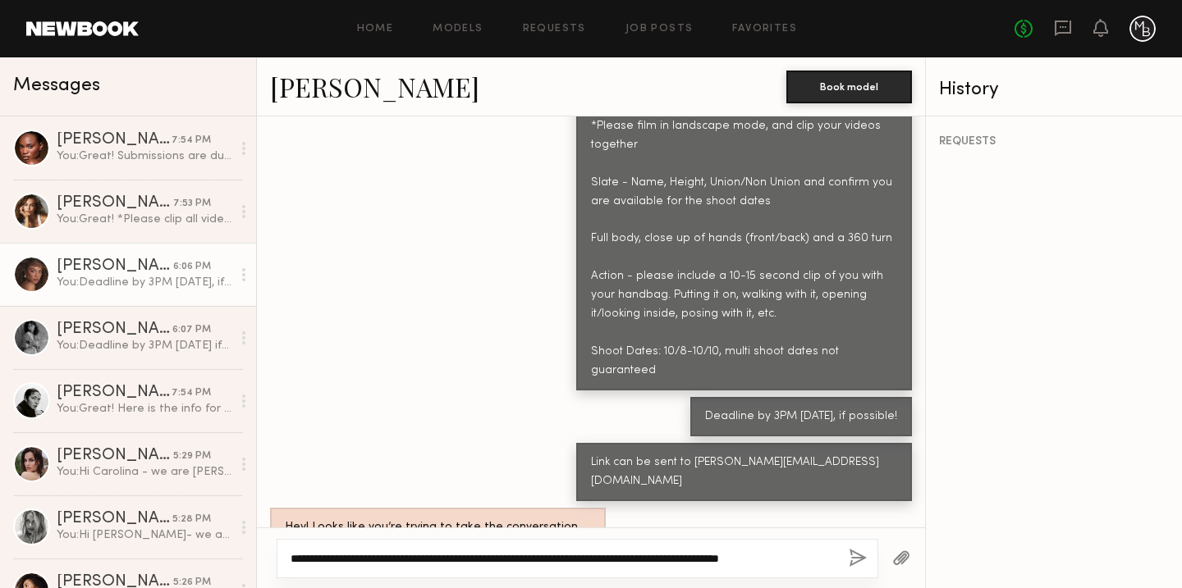
type textarea "**********"
click at [850, 556] on button "button" at bounding box center [858, 559] width 18 height 21
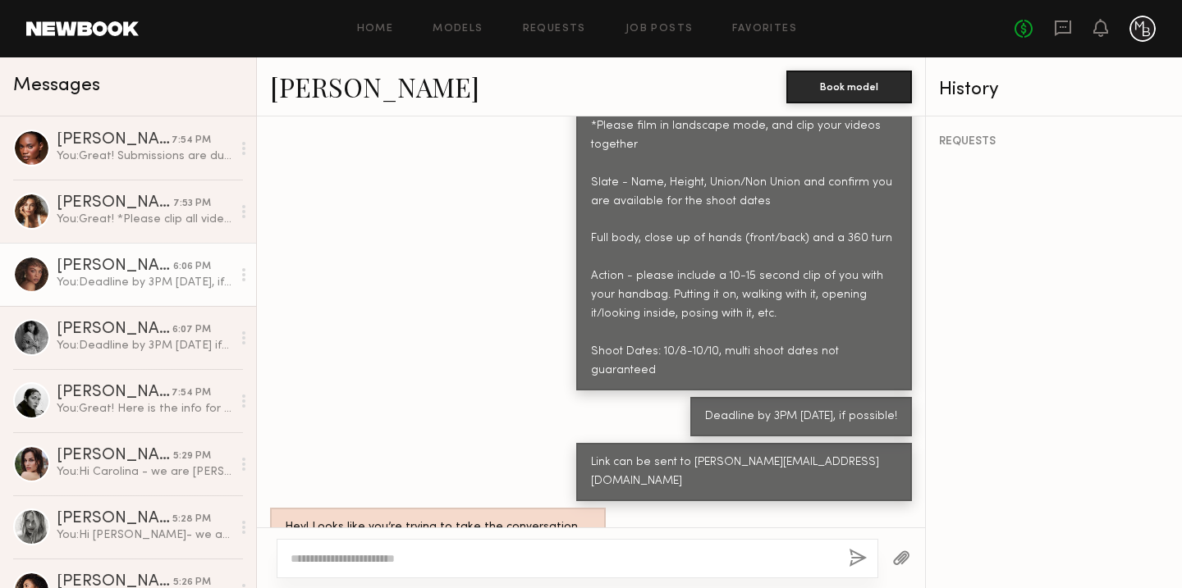
scroll to position [1393, 0]
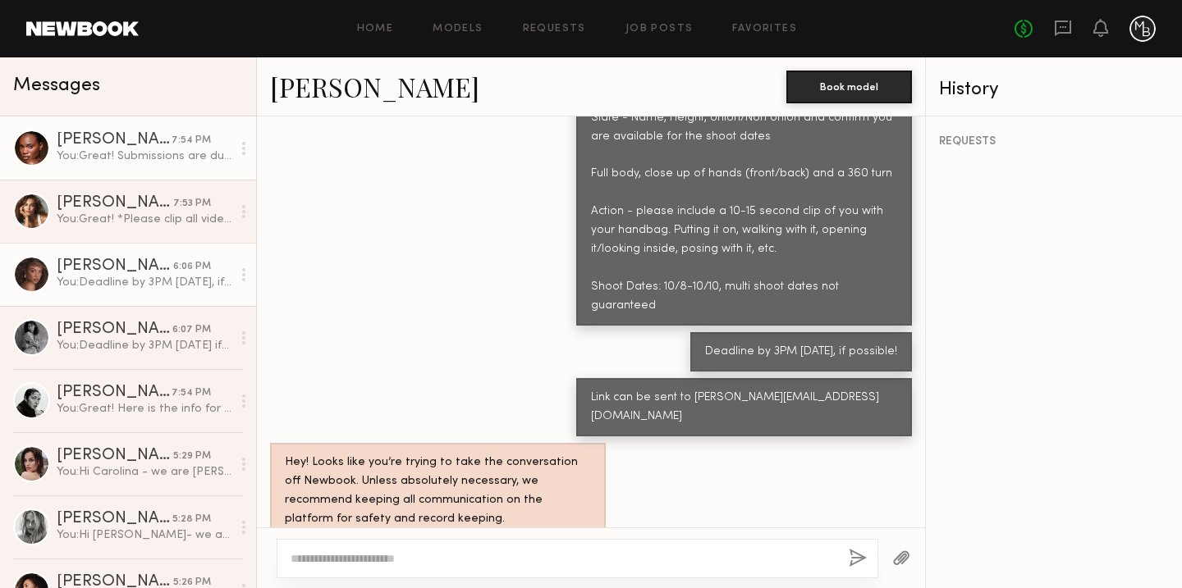
click at [144, 156] on div "You: Great! Submissions are due by 3PM tomorrow. Please send the dropbox link t…" at bounding box center [144, 157] width 175 height 16
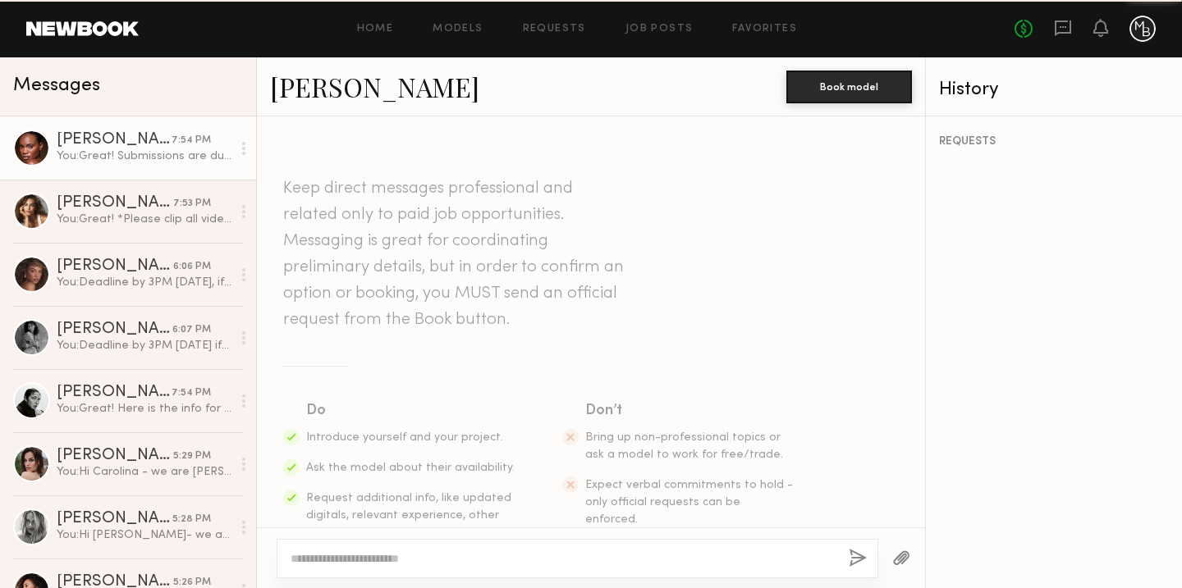
scroll to position [1260, 0]
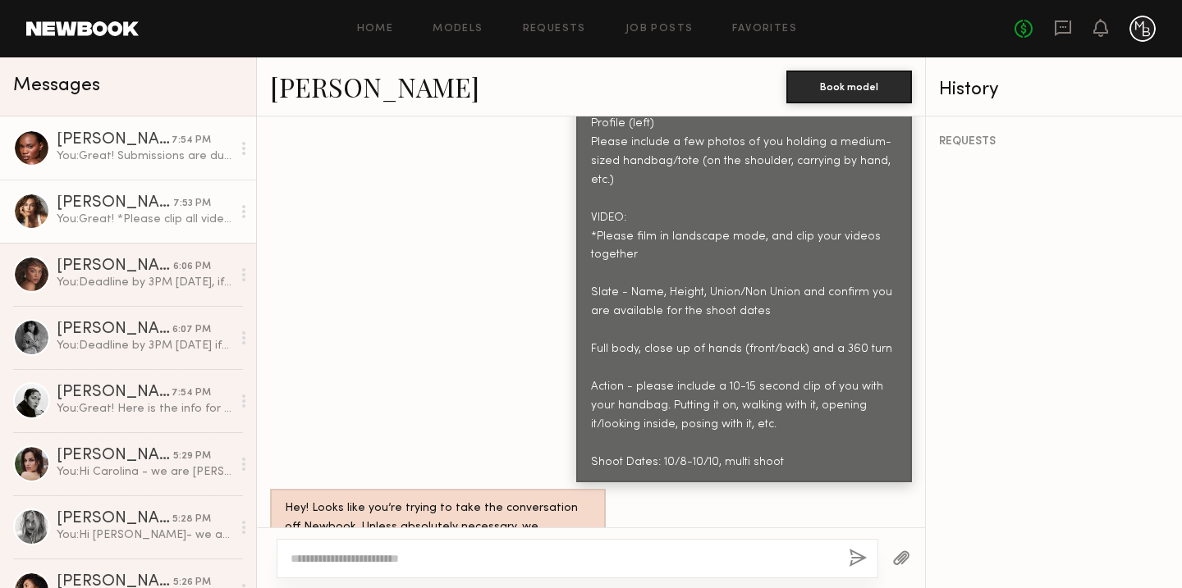
click at [132, 210] on div "Mariana P." at bounding box center [115, 203] width 117 height 16
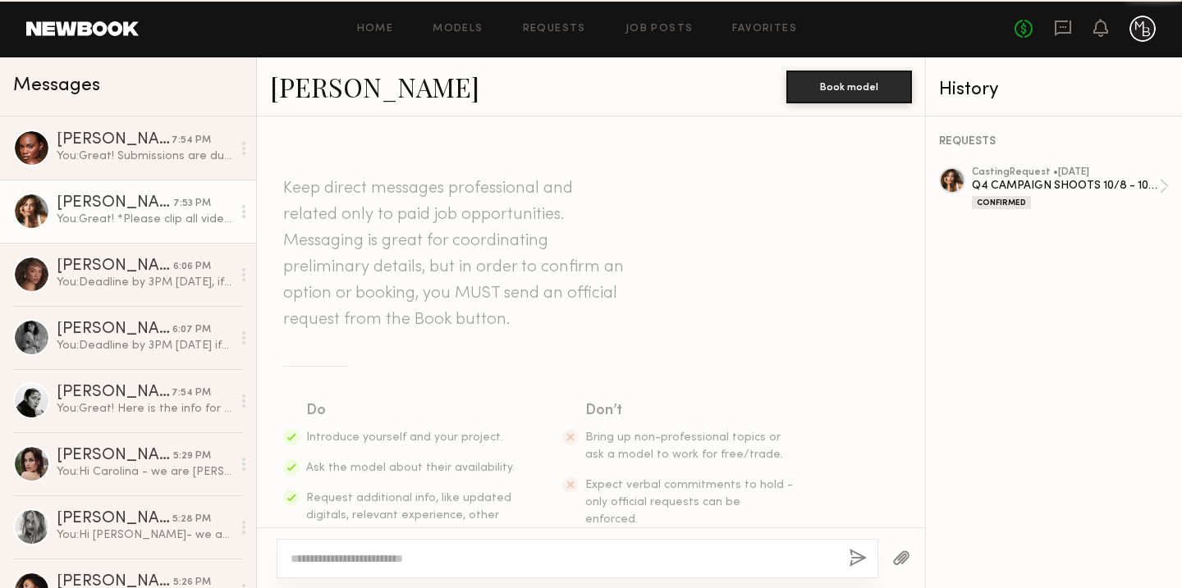
scroll to position [2245, 0]
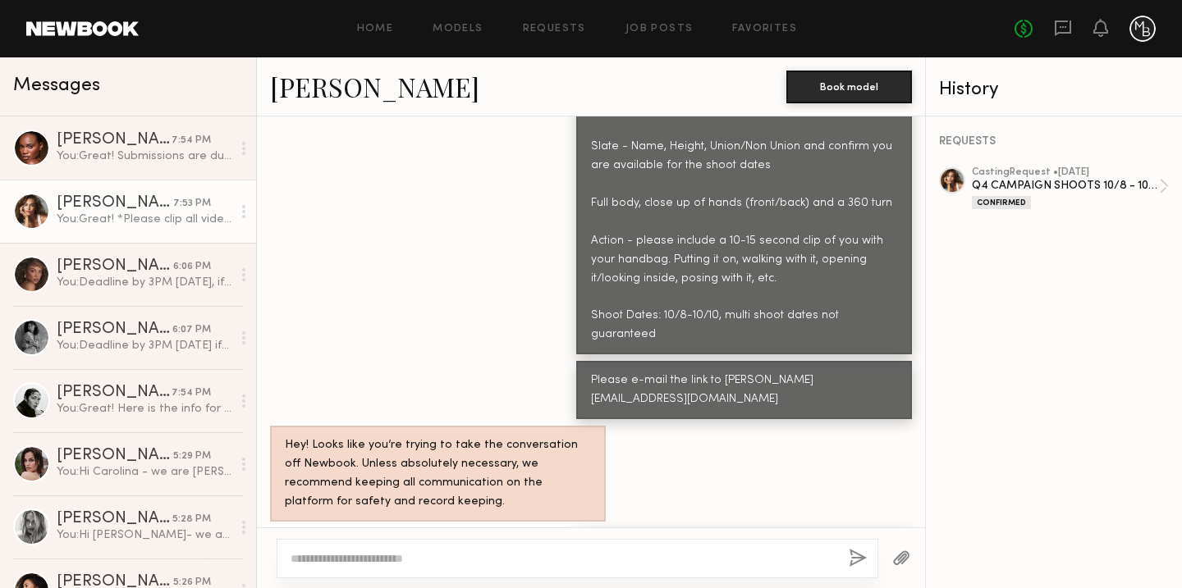
click at [699, 539] on div "If you can take a few of the photos with your hair pulled back away from your h…" at bounding box center [744, 558] width 306 height 38
click at [725, 539] on div "If you can take a few of the photos with your hair pulled back away from your h…" at bounding box center [744, 558] width 306 height 38
click at [716, 544] on div at bounding box center [578, 558] width 602 height 39
click at [709, 552] on textarea at bounding box center [562, 559] width 545 height 16
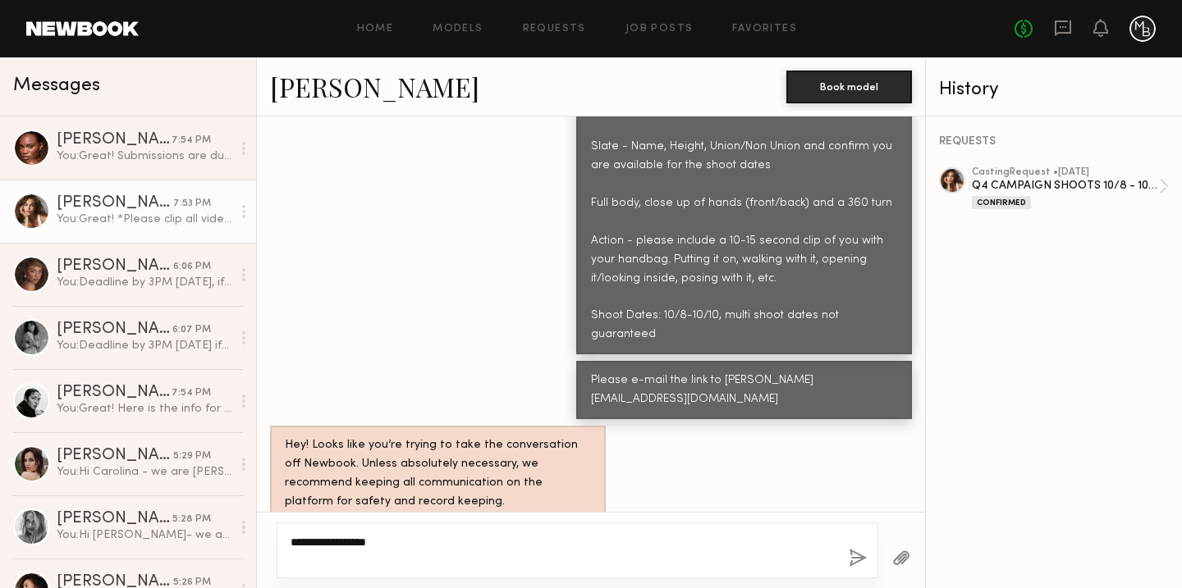
type textarea "**********"
click at [846, 562] on div "**********" at bounding box center [578, 551] width 602 height 56
click at [853, 560] on button "button" at bounding box center [858, 559] width 18 height 21
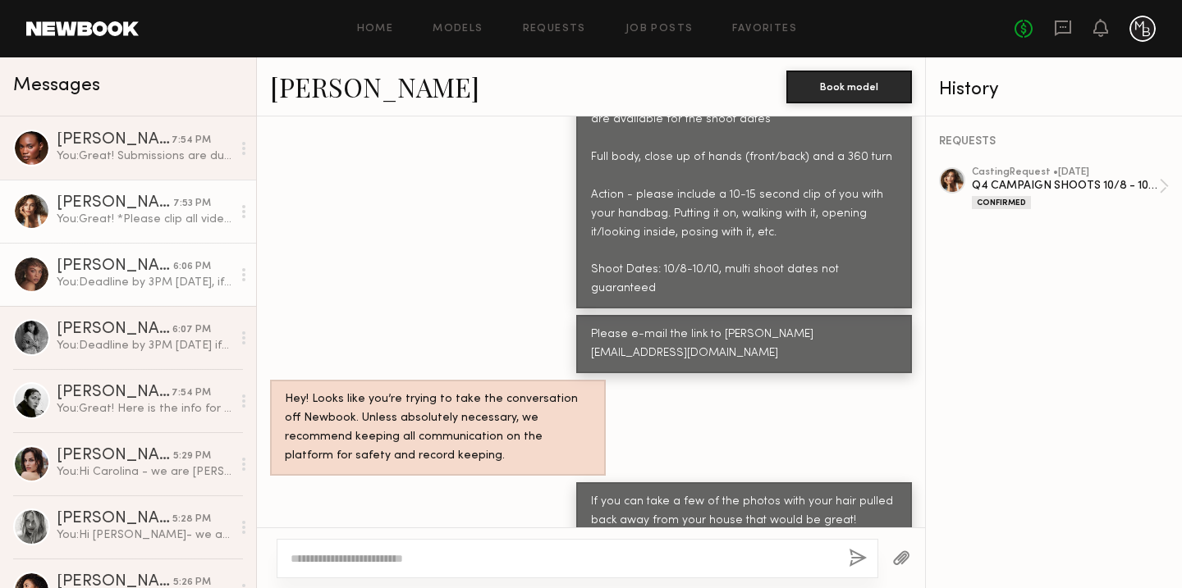
click at [124, 282] on div "You: Deadline by 3PM tomorrow, if possible!" at bounding box center [144, 283] width 175 height 16
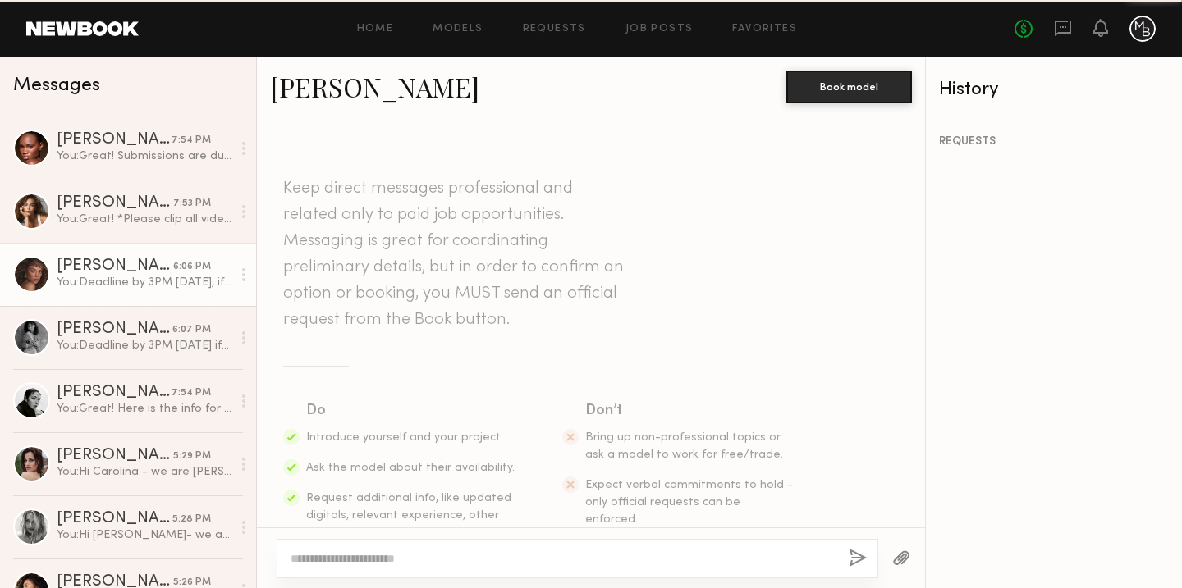
scroll to position [1393, 0]
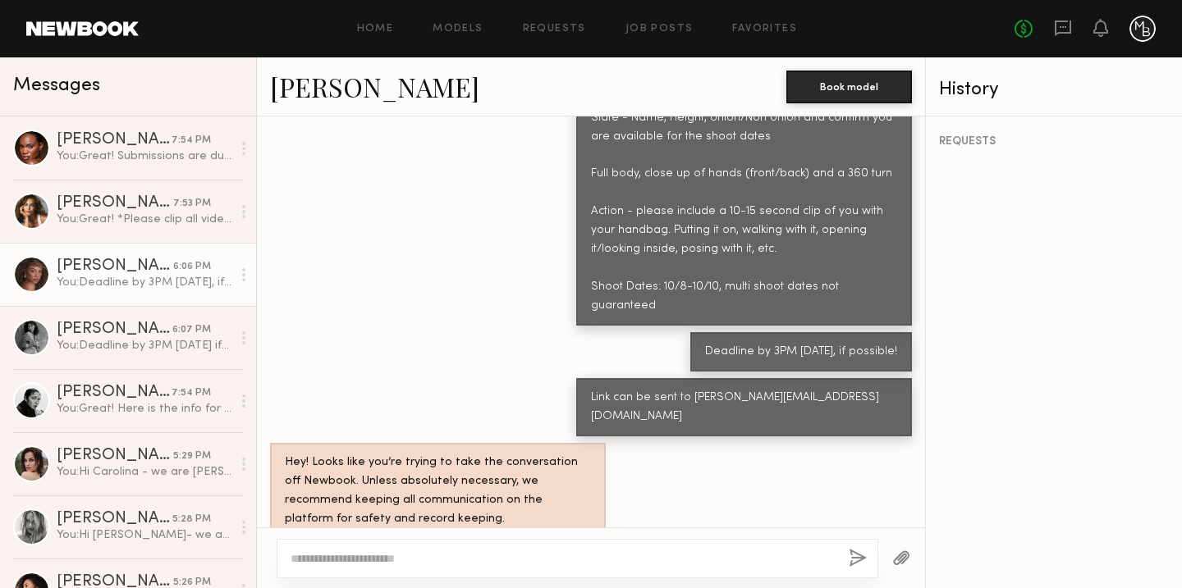
drag, startPoint x: 839, startPoint y: 496, endPoint x: 586, endPoint y: 475, distance: 254.4
click at [586, 546] on div "If you can take a few of the photos with your hair pulled back away from your f…" at bounding box center [744, 575] width 336 height 58
copy div "If you can take a few of the photos with your hair pulled back away from your f…"
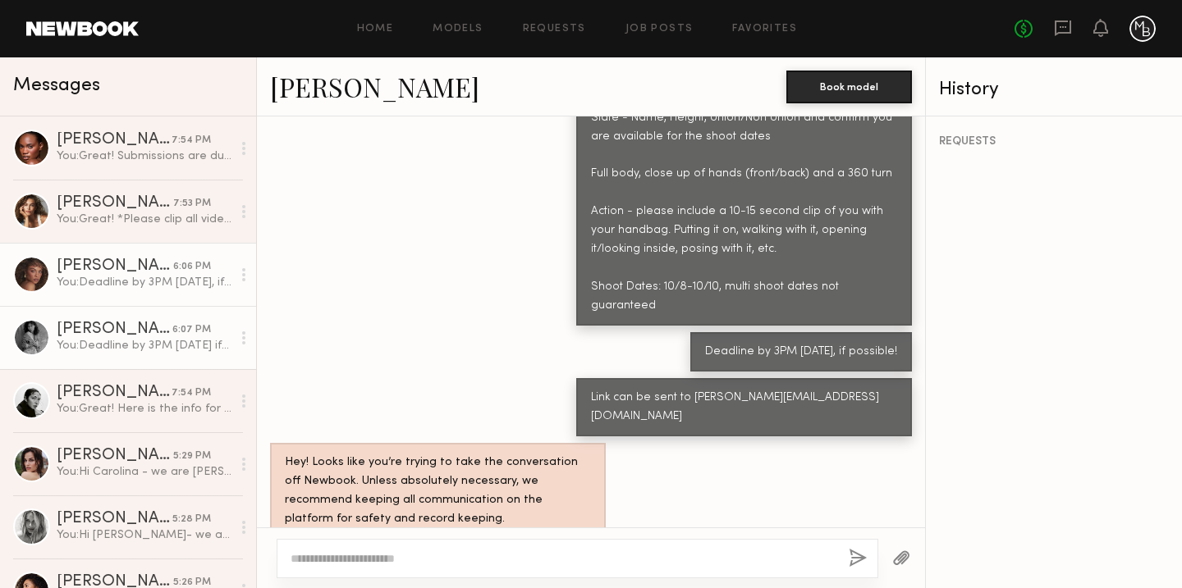
click at [135, 353] on div "You: Deadline by 3PM tomorrow if possible" at bounding box center [144, 346] width 175 height 16
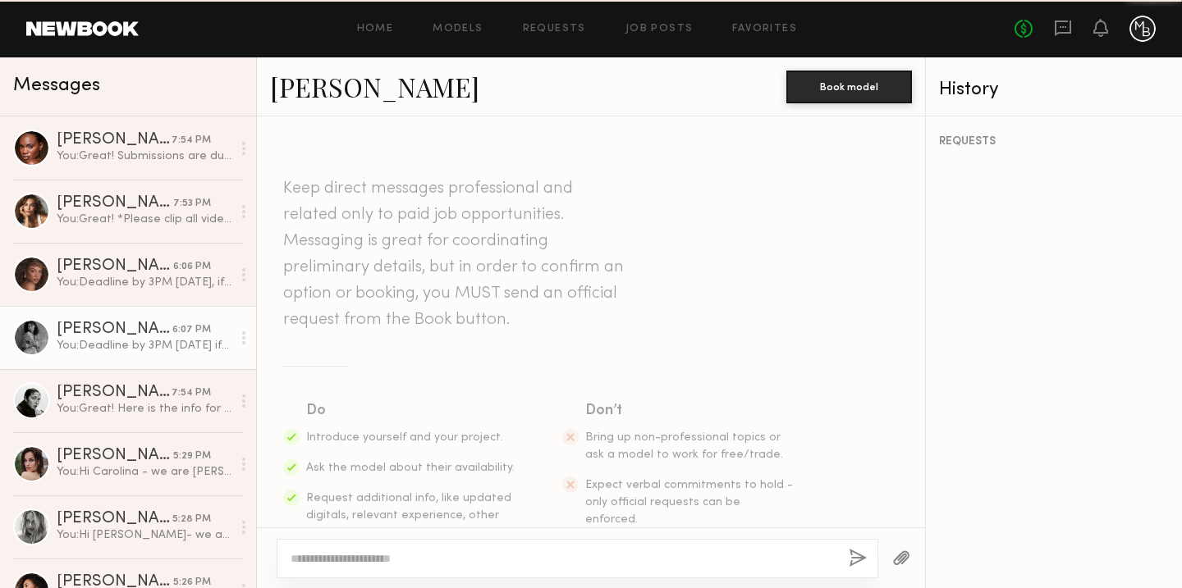
scroll to position [1393, 0]
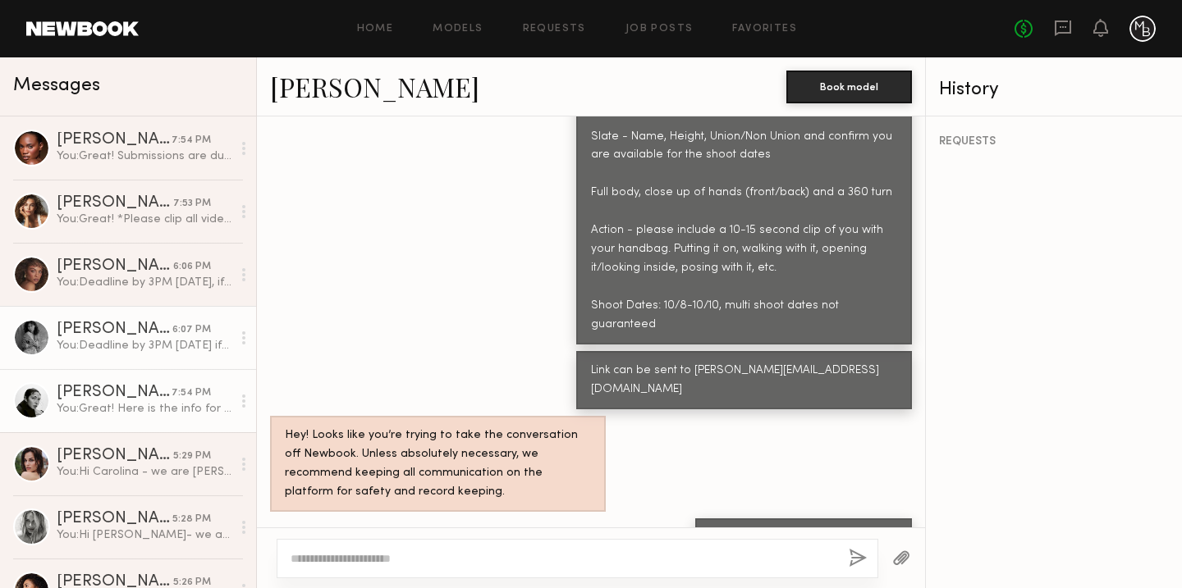
click at [132, 420] on link "Natalie U. 7:54 PM You:" at bounding box center [128, 400] width 256 height 63
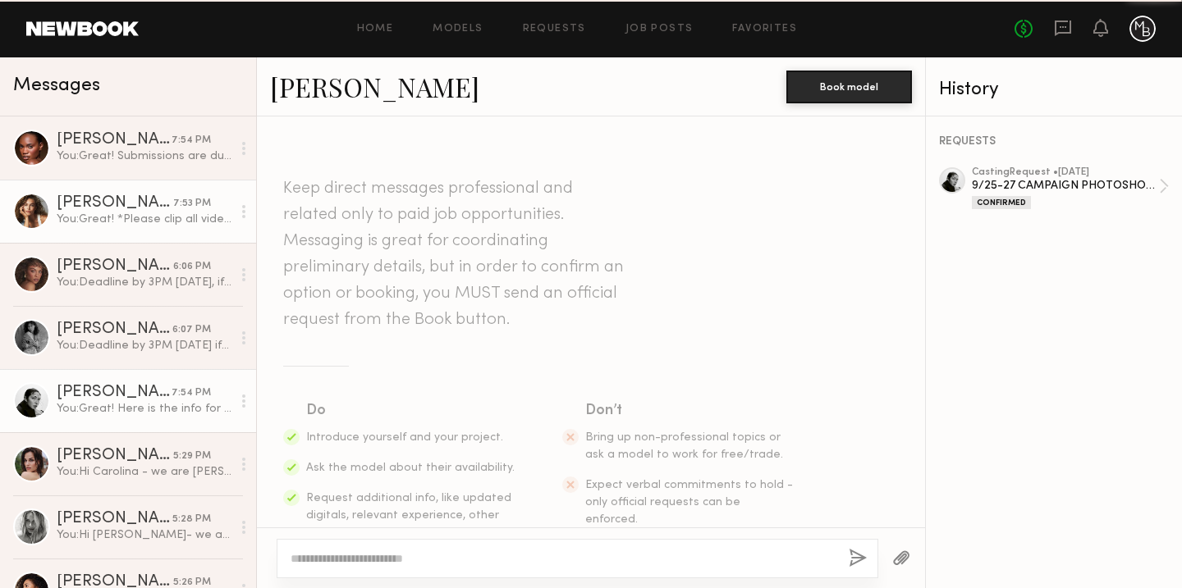
scroll to position [1260, 0]
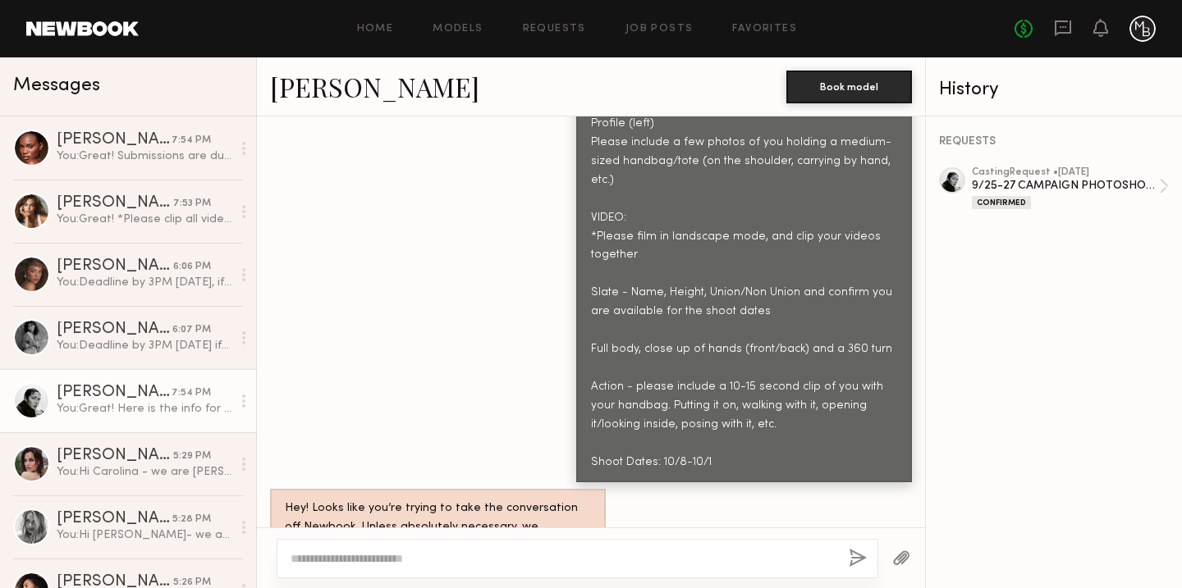
click at [317, 89] on link "Natalie U." at bounding box center [374, 86] width 209 height 35
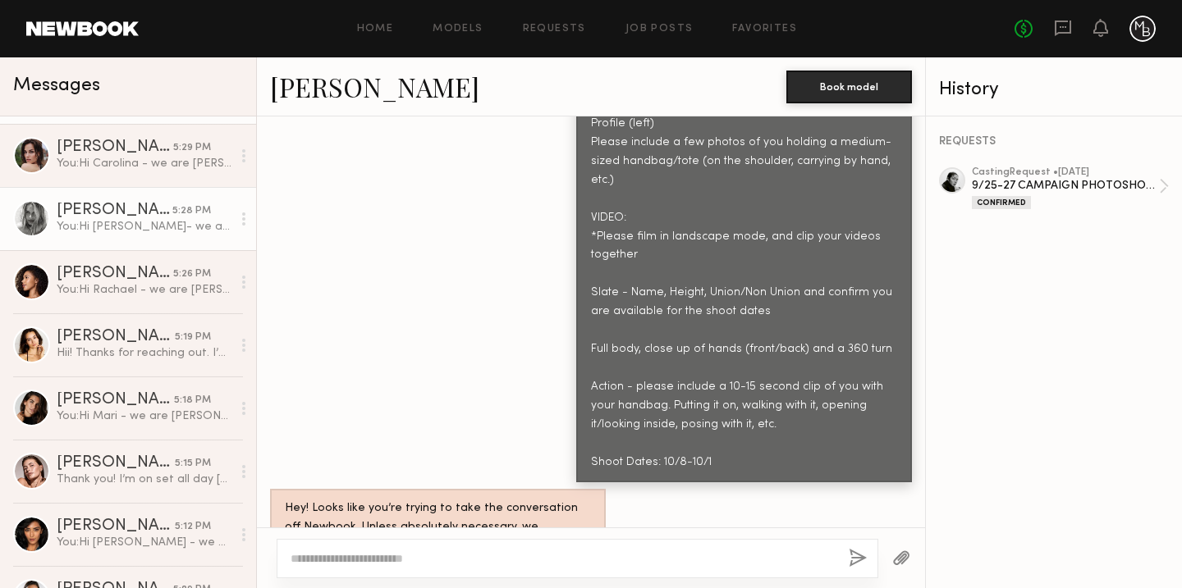
scroll to position [0, 0]
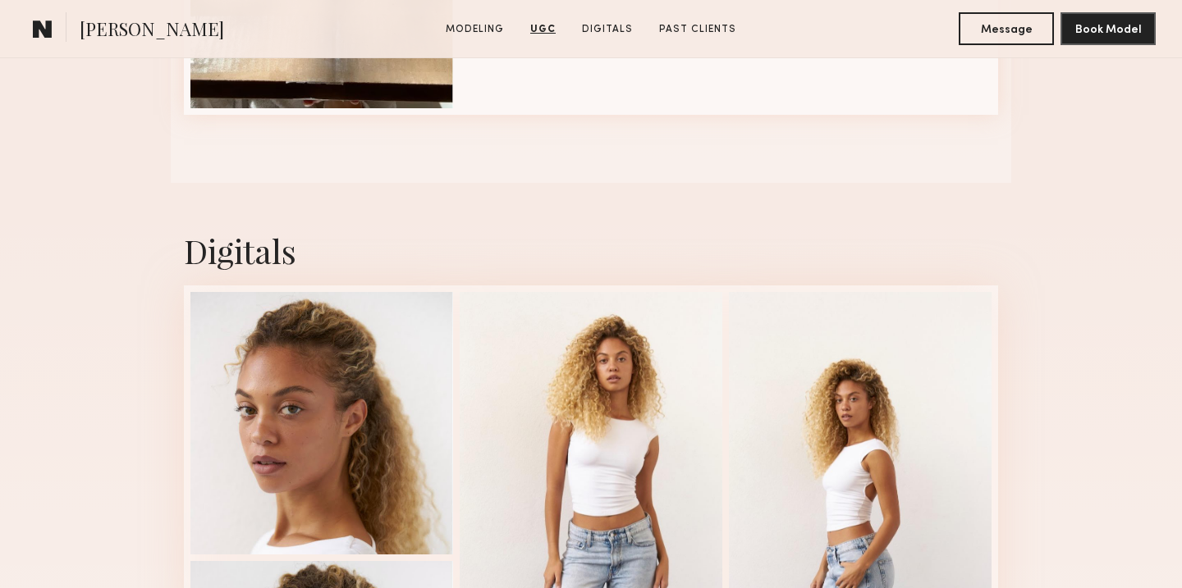
scroll to position [2484, 0]
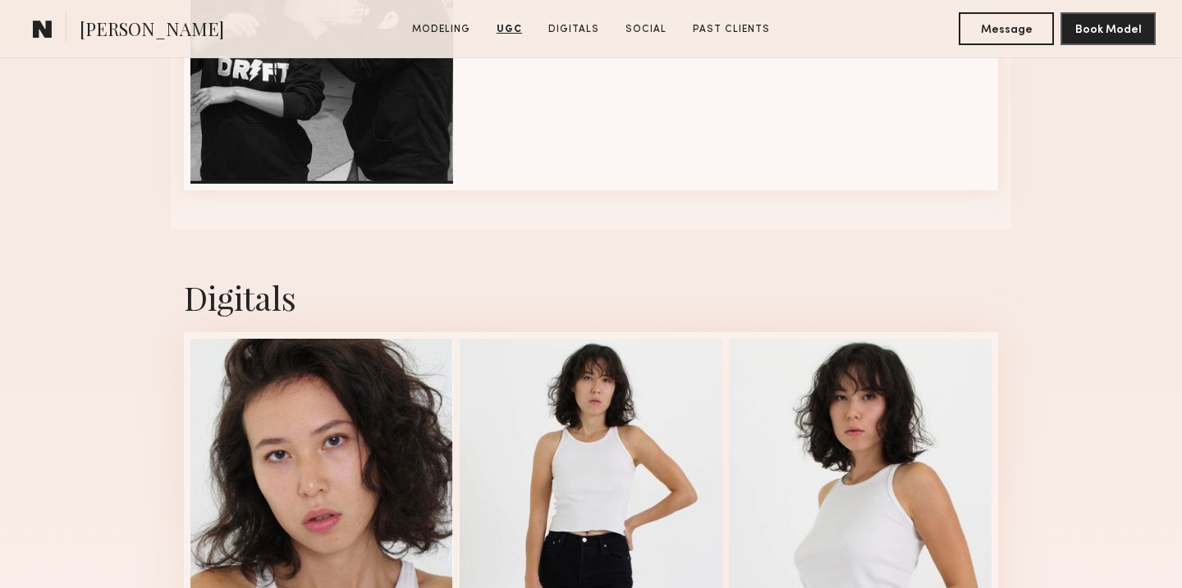
scroll to position [3038, 0]
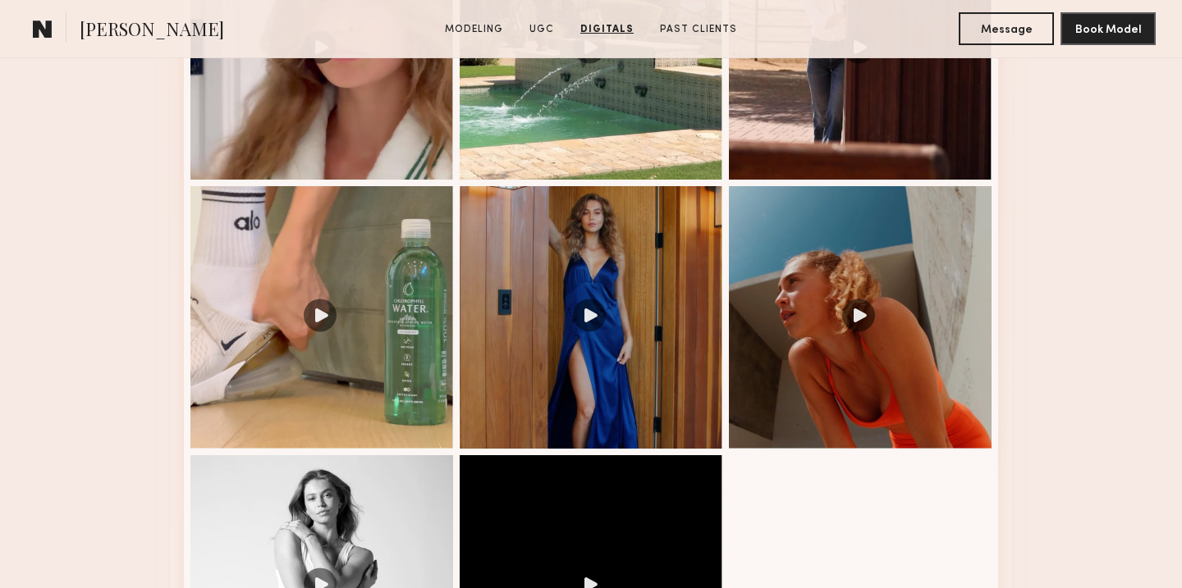
scroll to position [1736, 0]
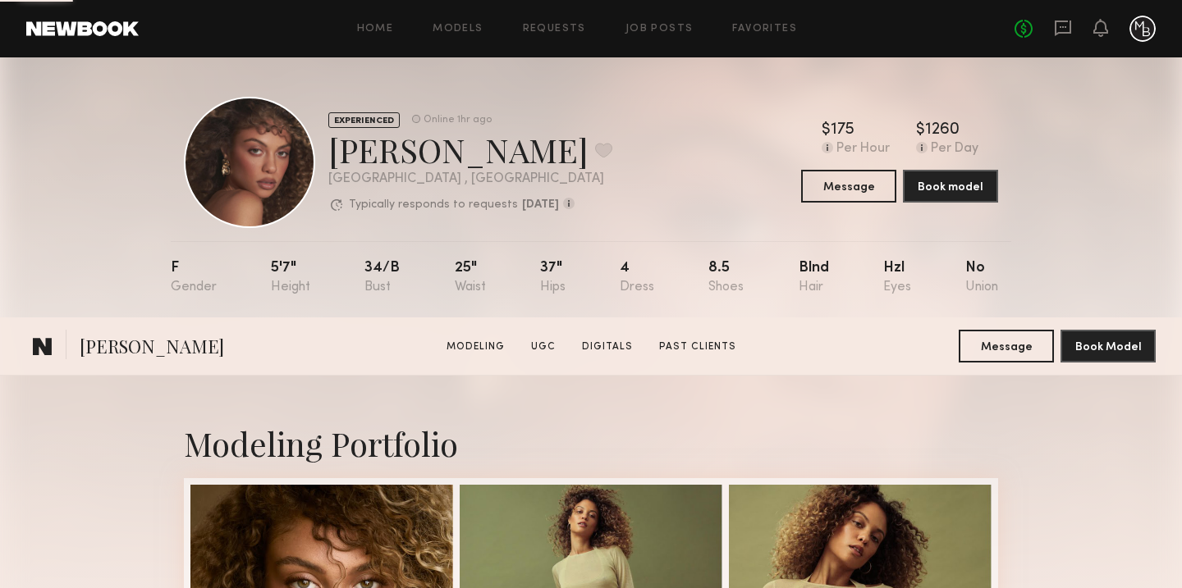
scroll to position [400, 0]
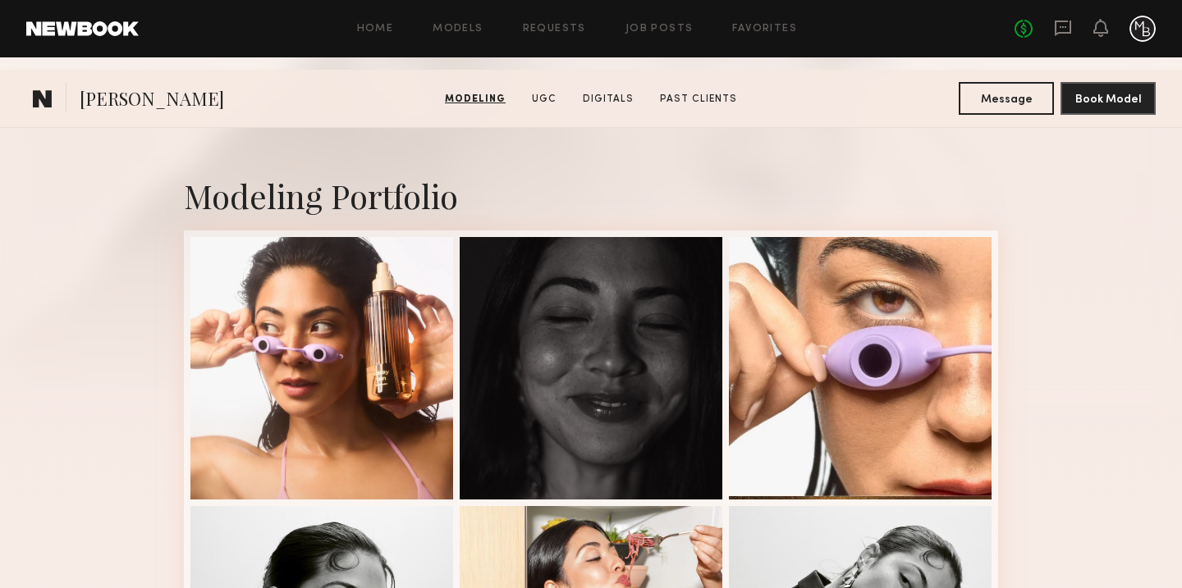
scroll to position [246, 0]
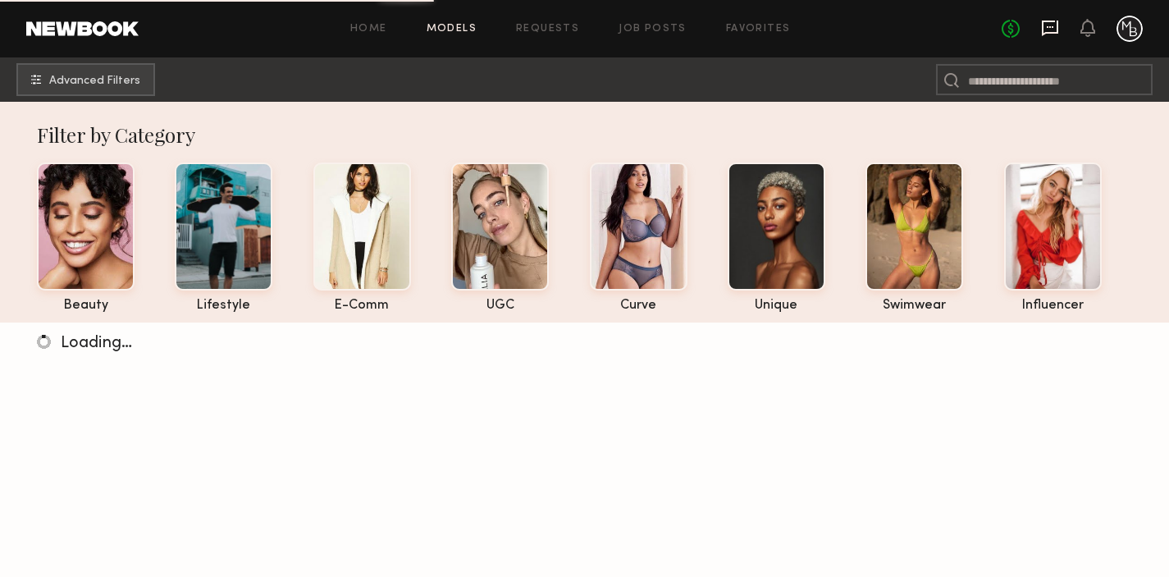
click at [1046, 28] on icon at bounding box center [1050, 28] width 18 height 18
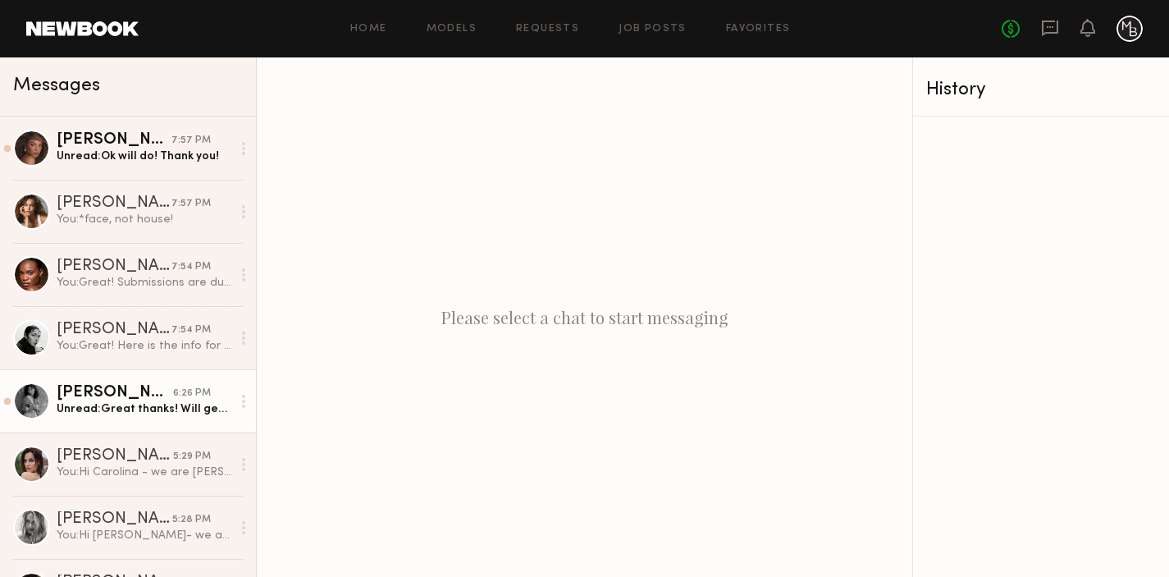
click at [103, 392] on div "Mari A." at bounding box center [115, 393] width 117 height 16
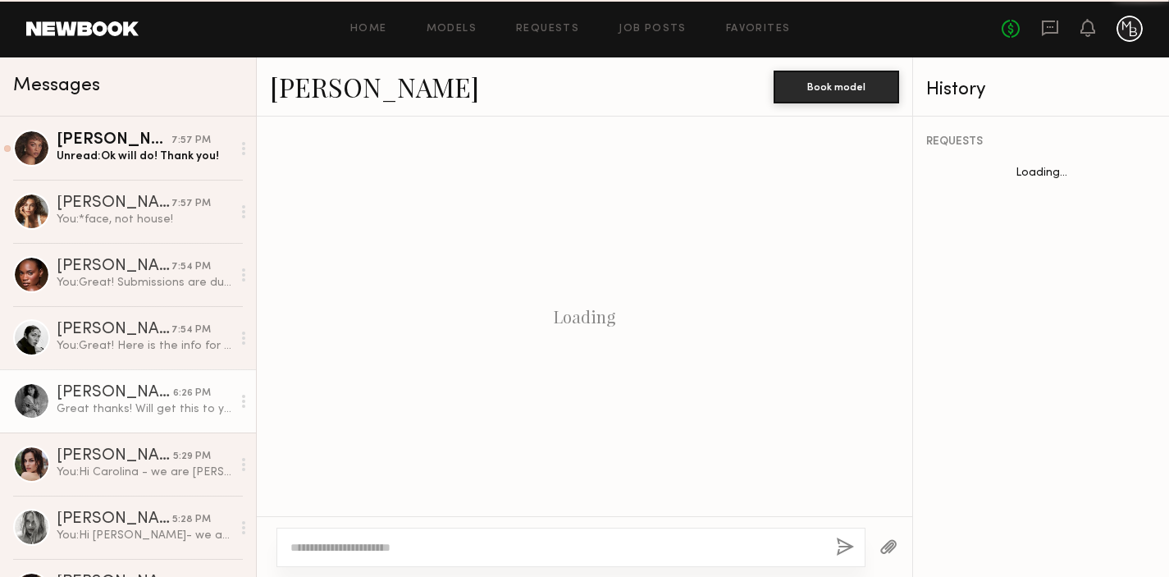
scroll to position [1557, 0]
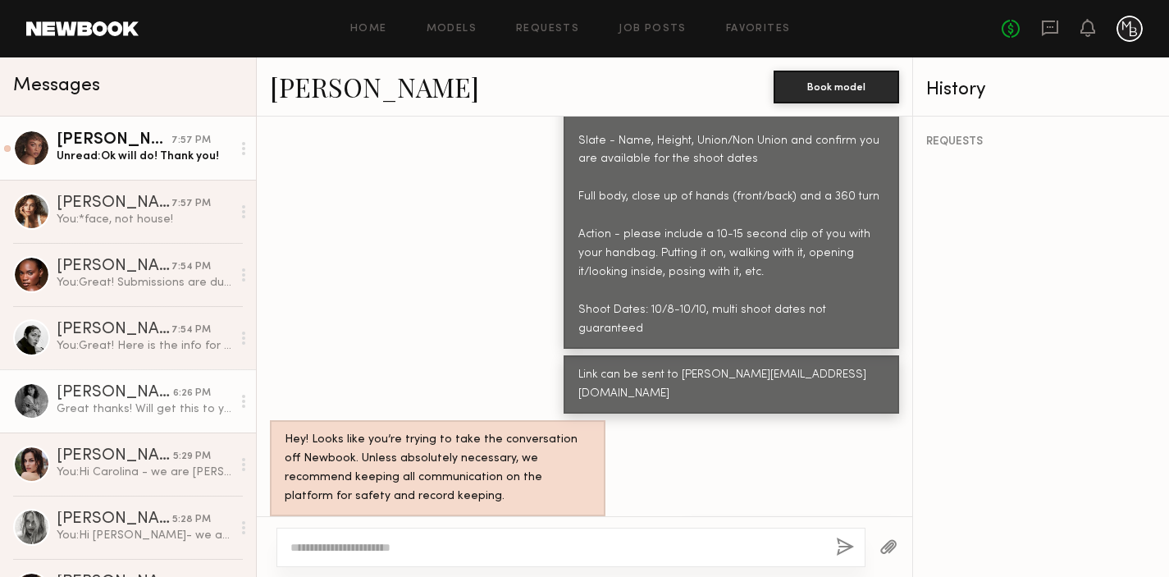
click at [100, 149] on div "Unread: Ok will do! Thank you!" at bounding box center [144, 157] width 175 height 16
